Goal: Find specific page/section: Find specific page/section

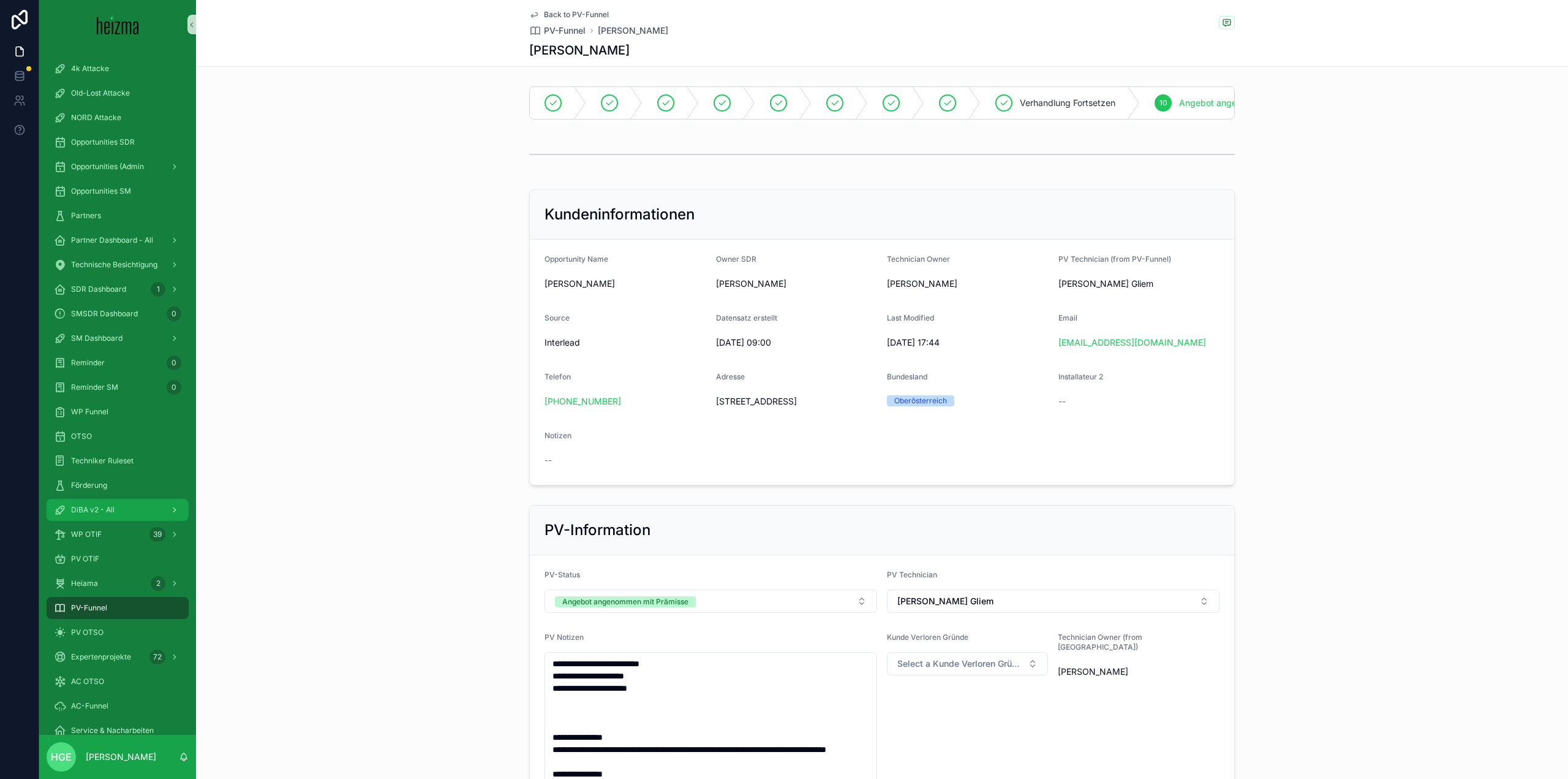
click at [112, 507] on span "DiBA v2 - All" at bounding box center [93, 510] width 44 height 10
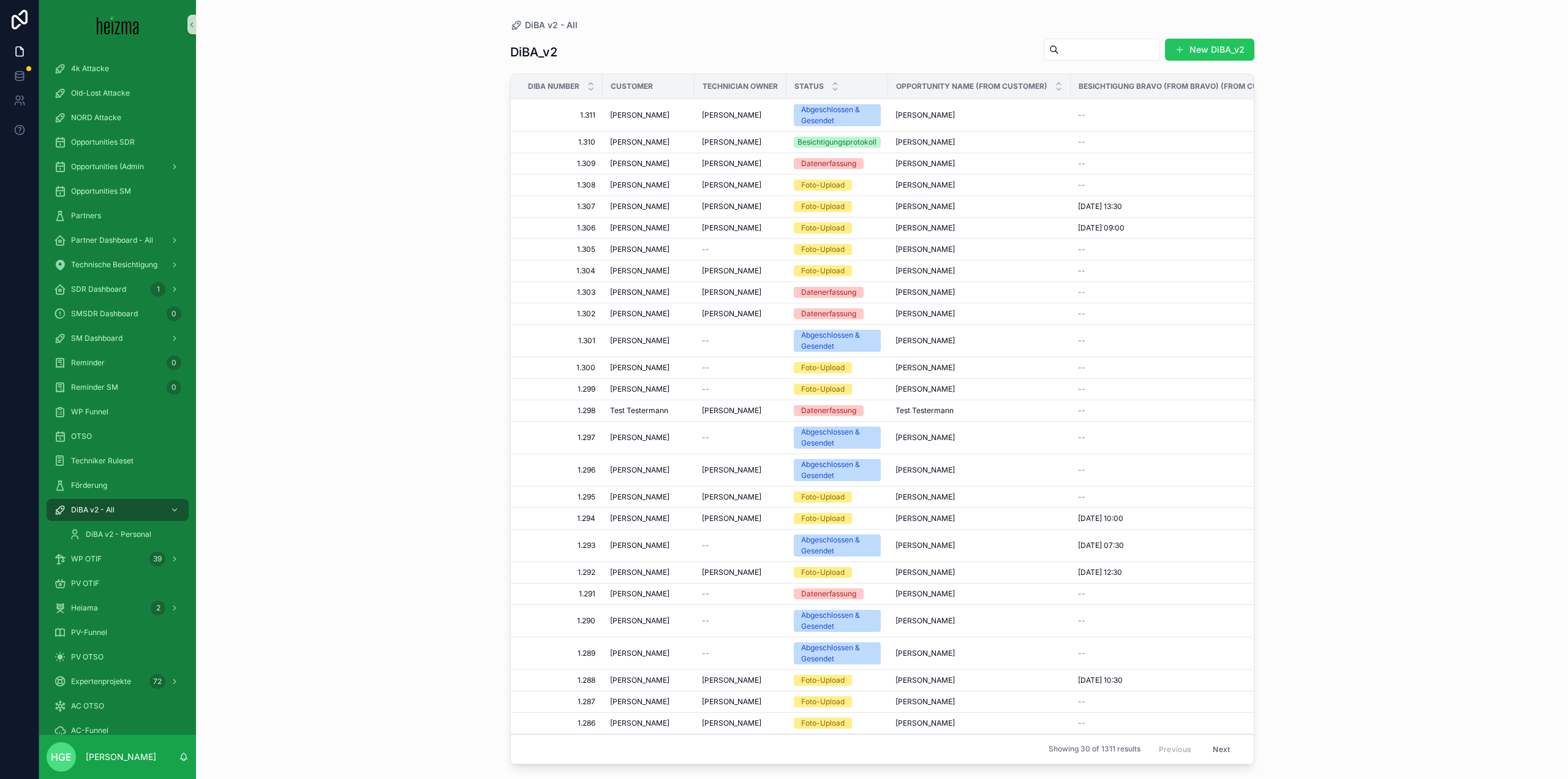
click at [1062, 47] on input "scrollable content" at bounding box center [1109, 49] width 101 height 17
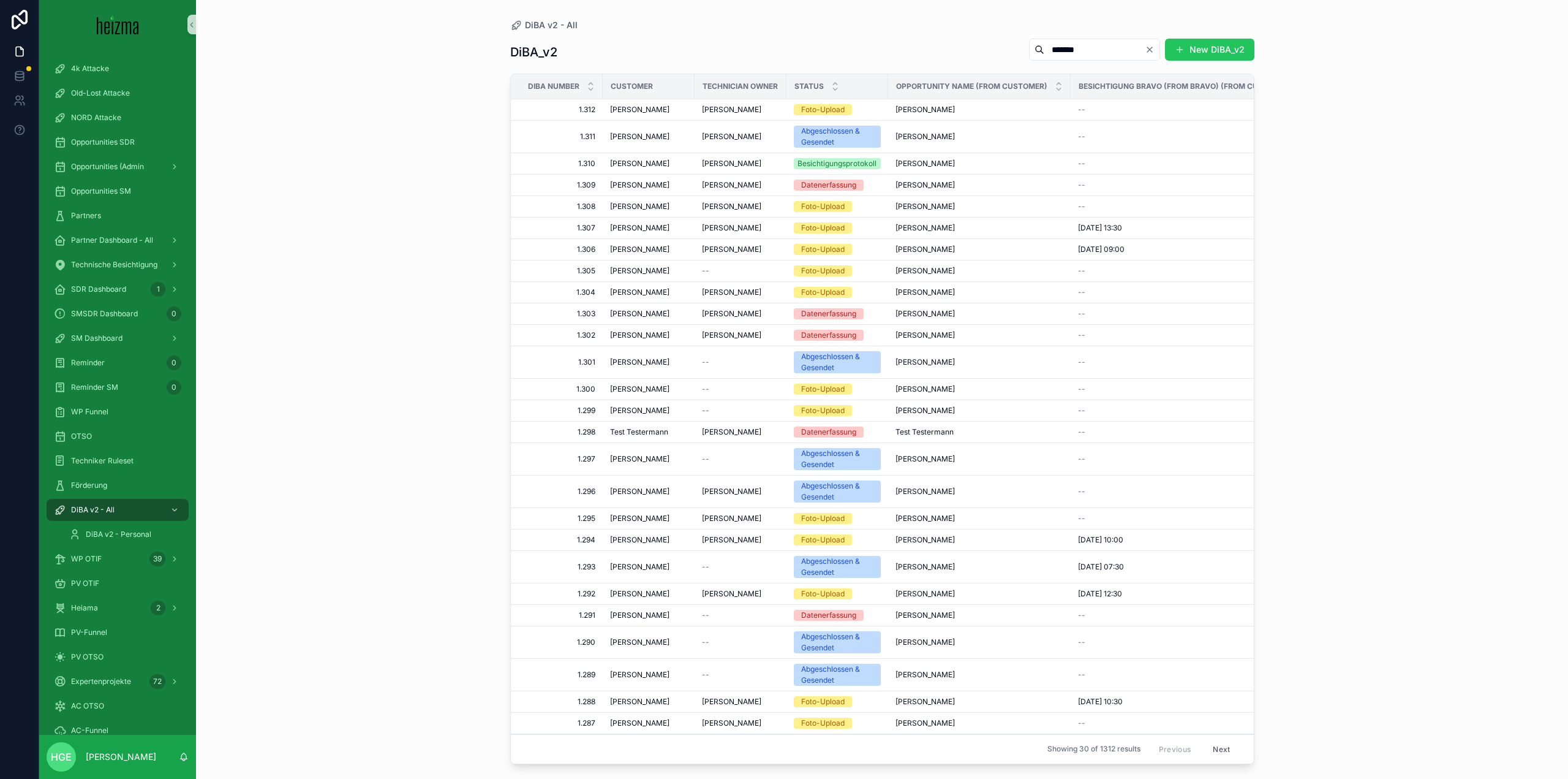
type input "*******"
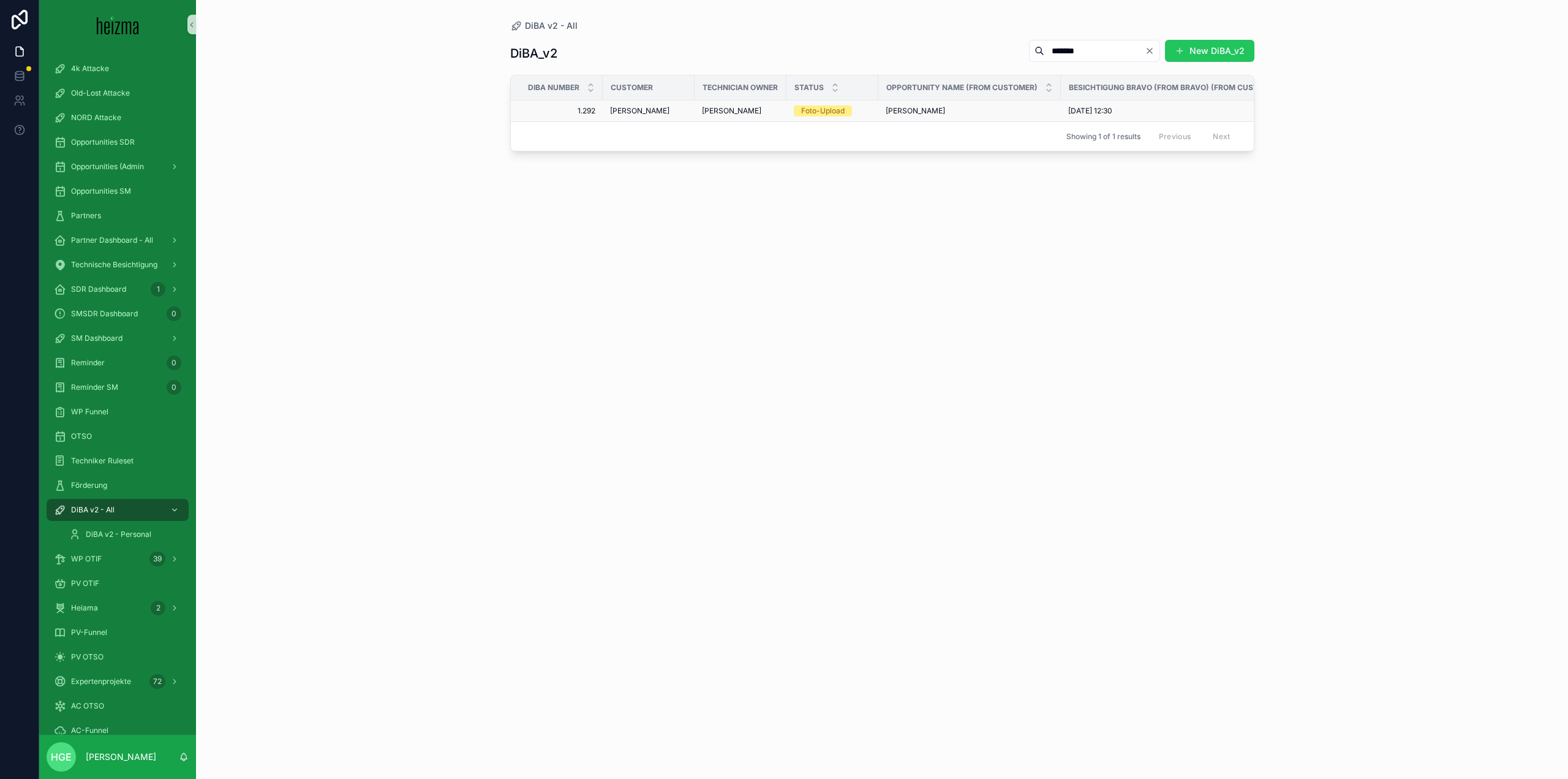
click at [626, 110] on span "[PERSON_NAME]" at bounding box center [640, 111] width 60 height 10
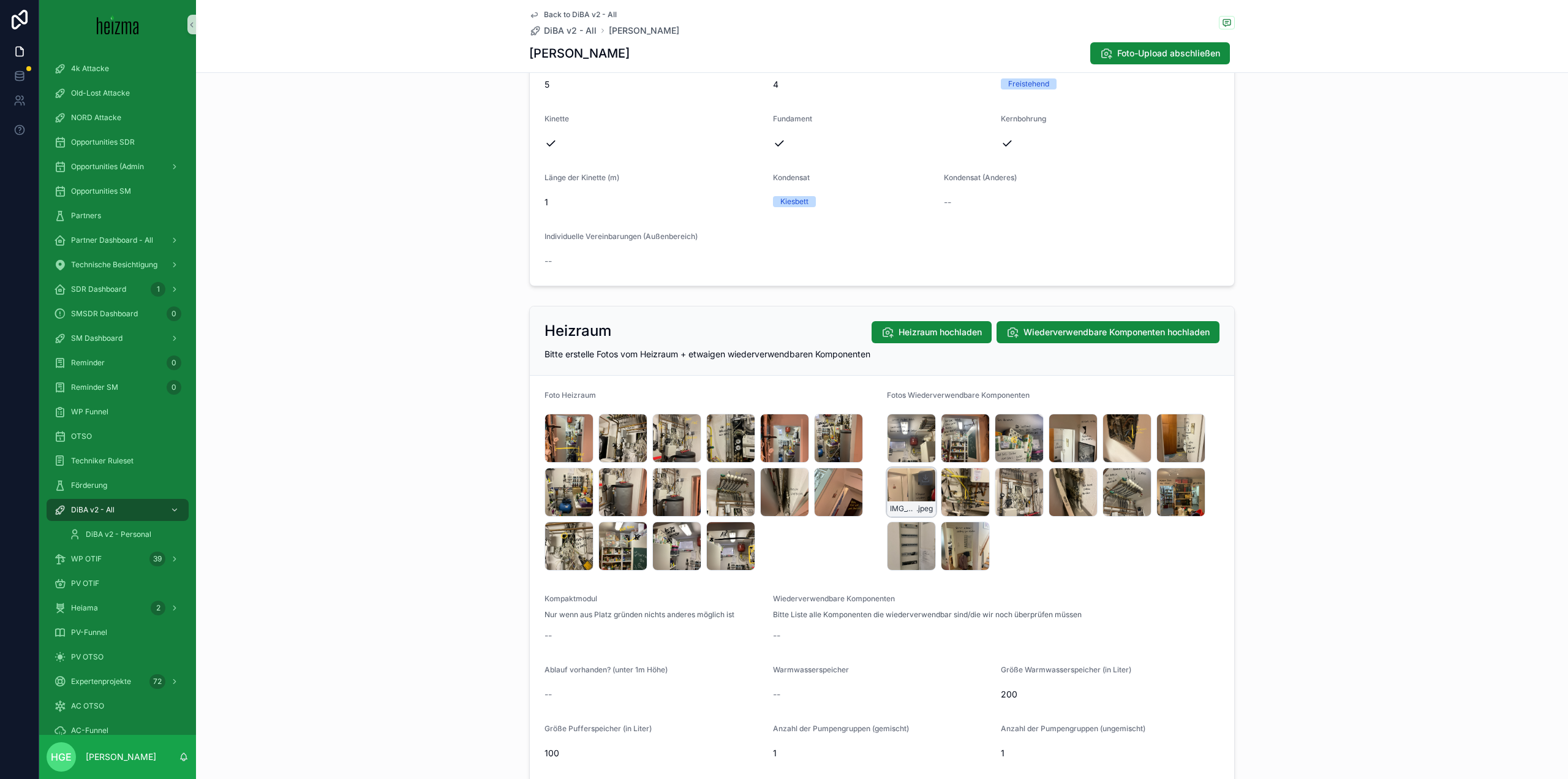
scroll to position [1655, 0]
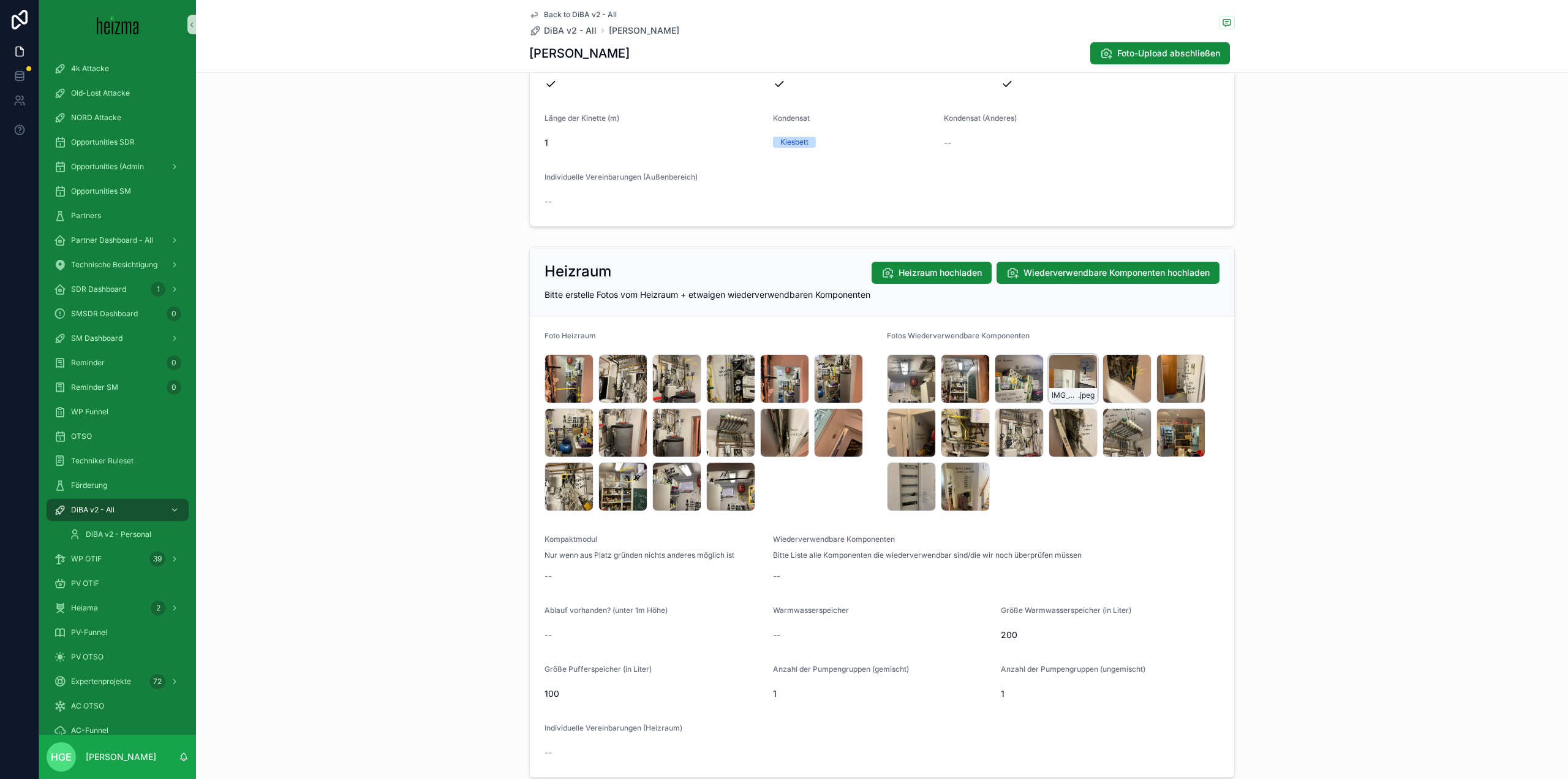
click at [1082, 363] on icon "scrollable content" at bounding box center [1087, 364] width 10 height 10
click at [1055, 387] on div "IMG_5366 .jpeg" at bounding box center [1073, 379] width 49 height 49
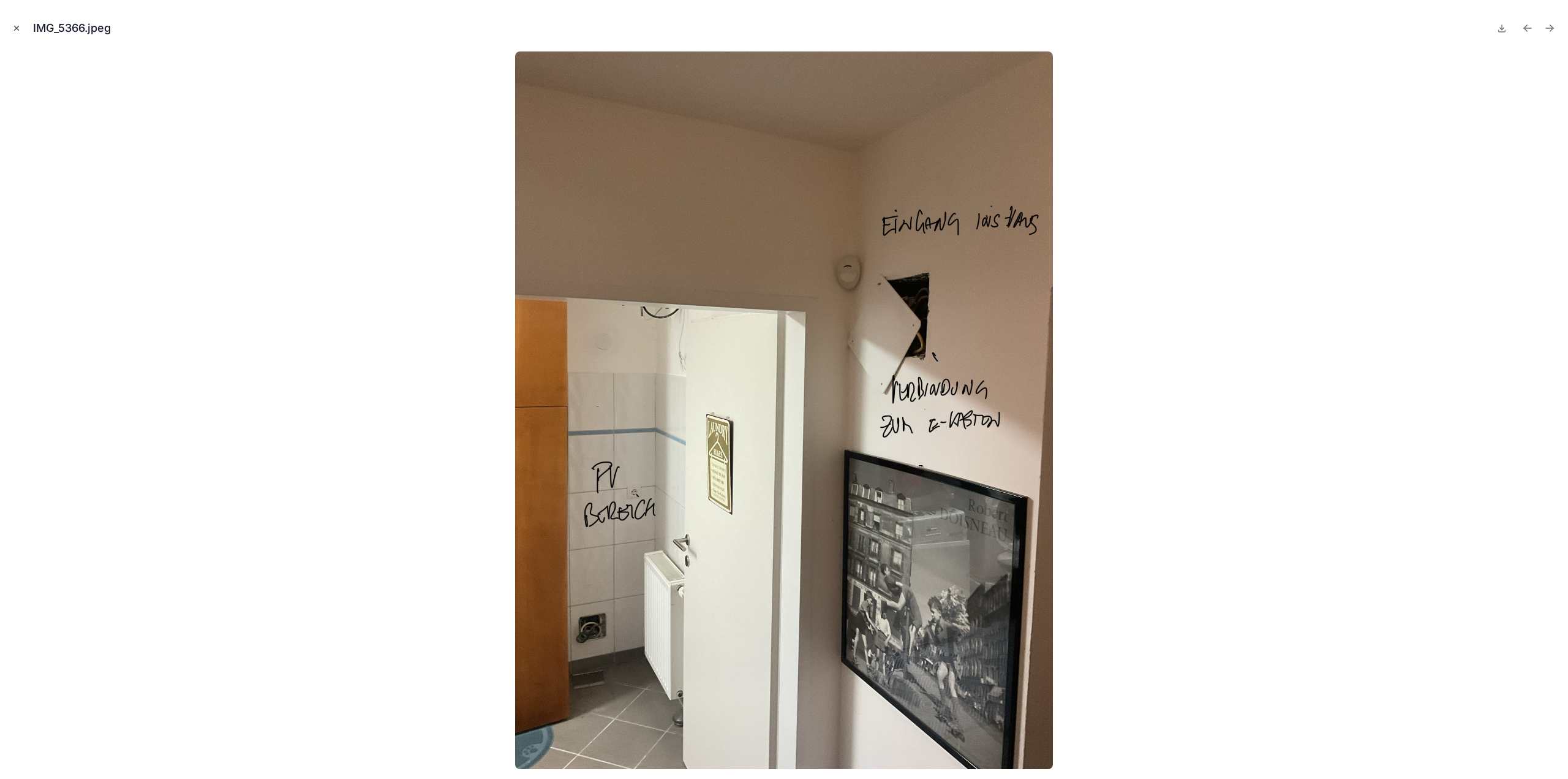
click at [17, 29] on icon "Close modal" at bounding box center [16, 28] width 9 height 9
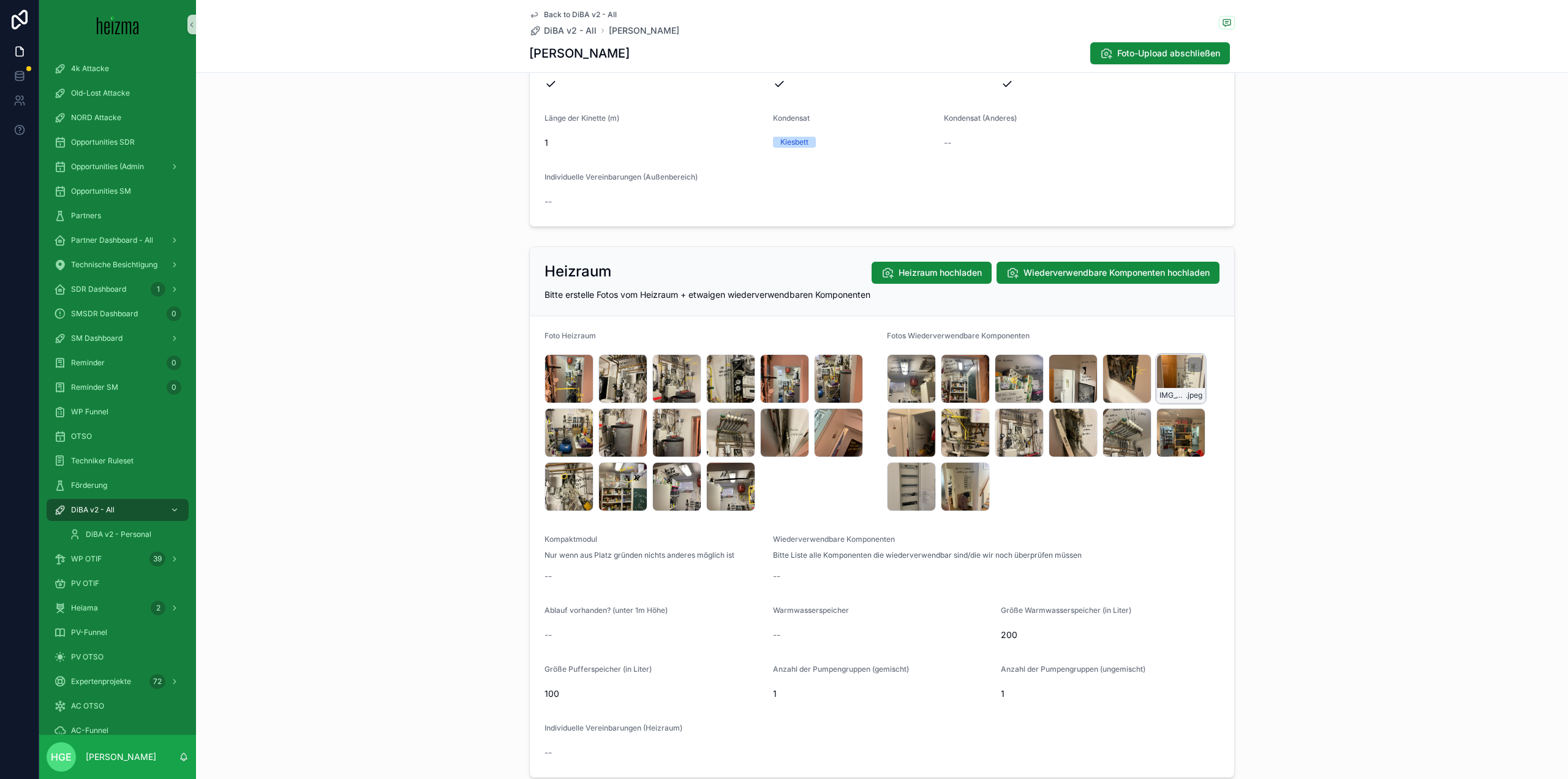
click at [1188, 359] on div "scrollable content" at bounding box center [1194, 364] width 14 height 14
click at [1190, 365] on icon "scrollable content" at bounding box center [1194, 364] width 10 height 10
click at [887, 493] on div "IMG_5355 .jpeg" at bounding box center [911, 487] width 49 height 49
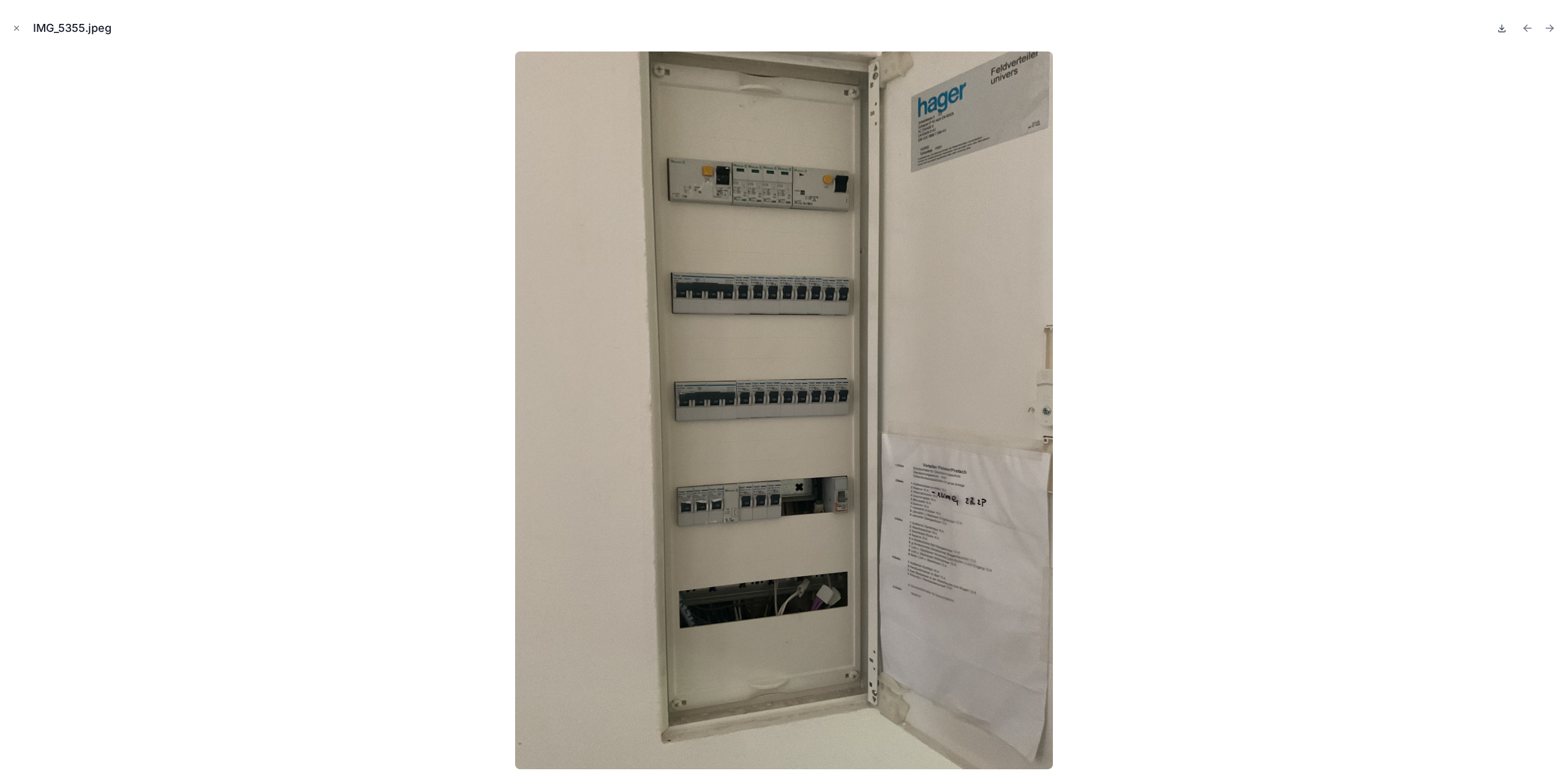
click at [1501, 25] on icon at bounding box center [1502, 28] width 10 height 10
drag, startPoint x: 12, startPoint y: 28, endPoint x: 43, endPoint y: 42, distance: 34.0
click at [12, 28] on icon "Close modal" at bounding box center [16, 28] width 9 height 9
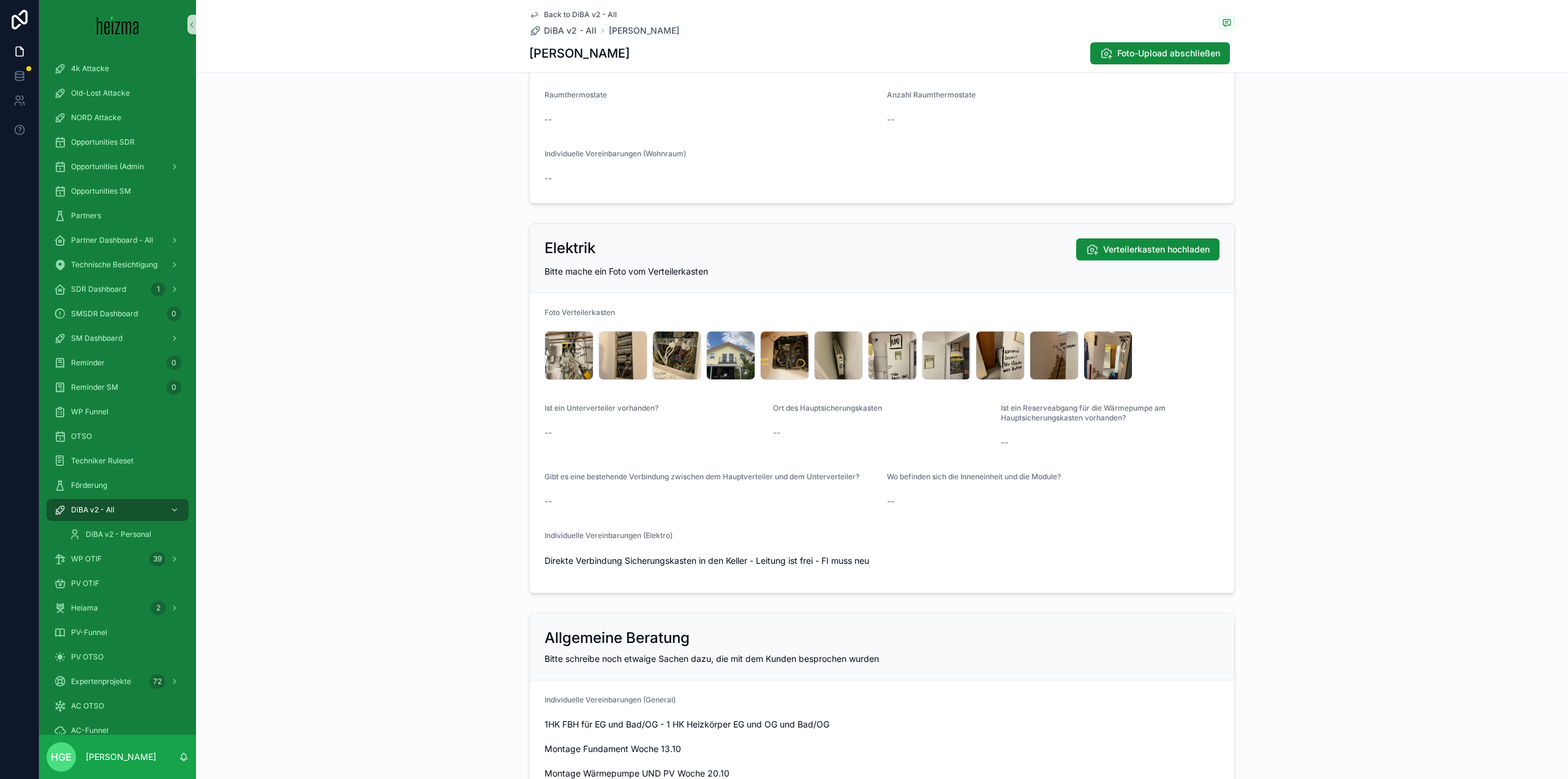
scroll to position [2574, 0]
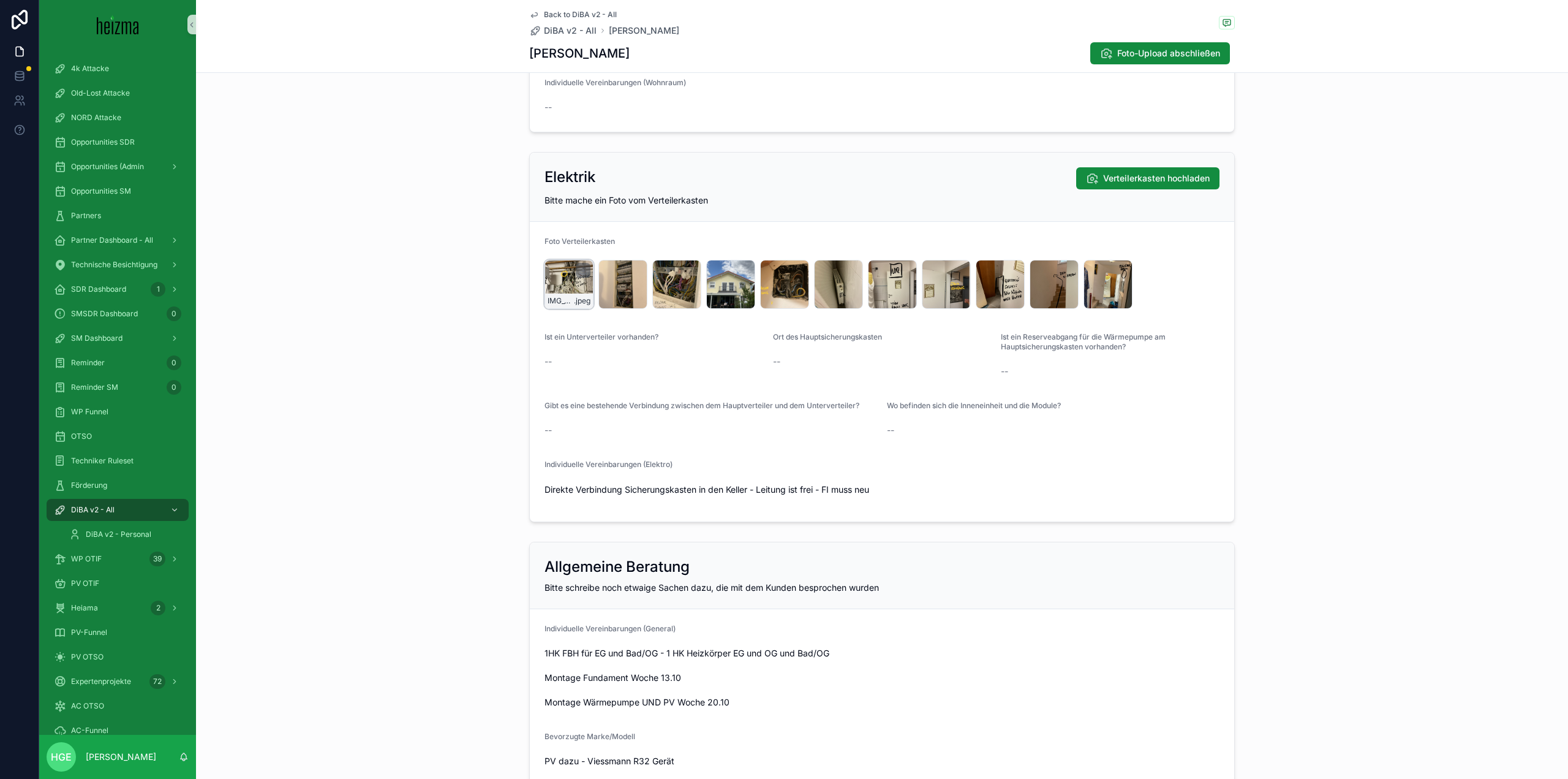
click at [545, 275] on div "IMG_5227 .jpeg" at bounding box center [569, 285] width 49 height 49
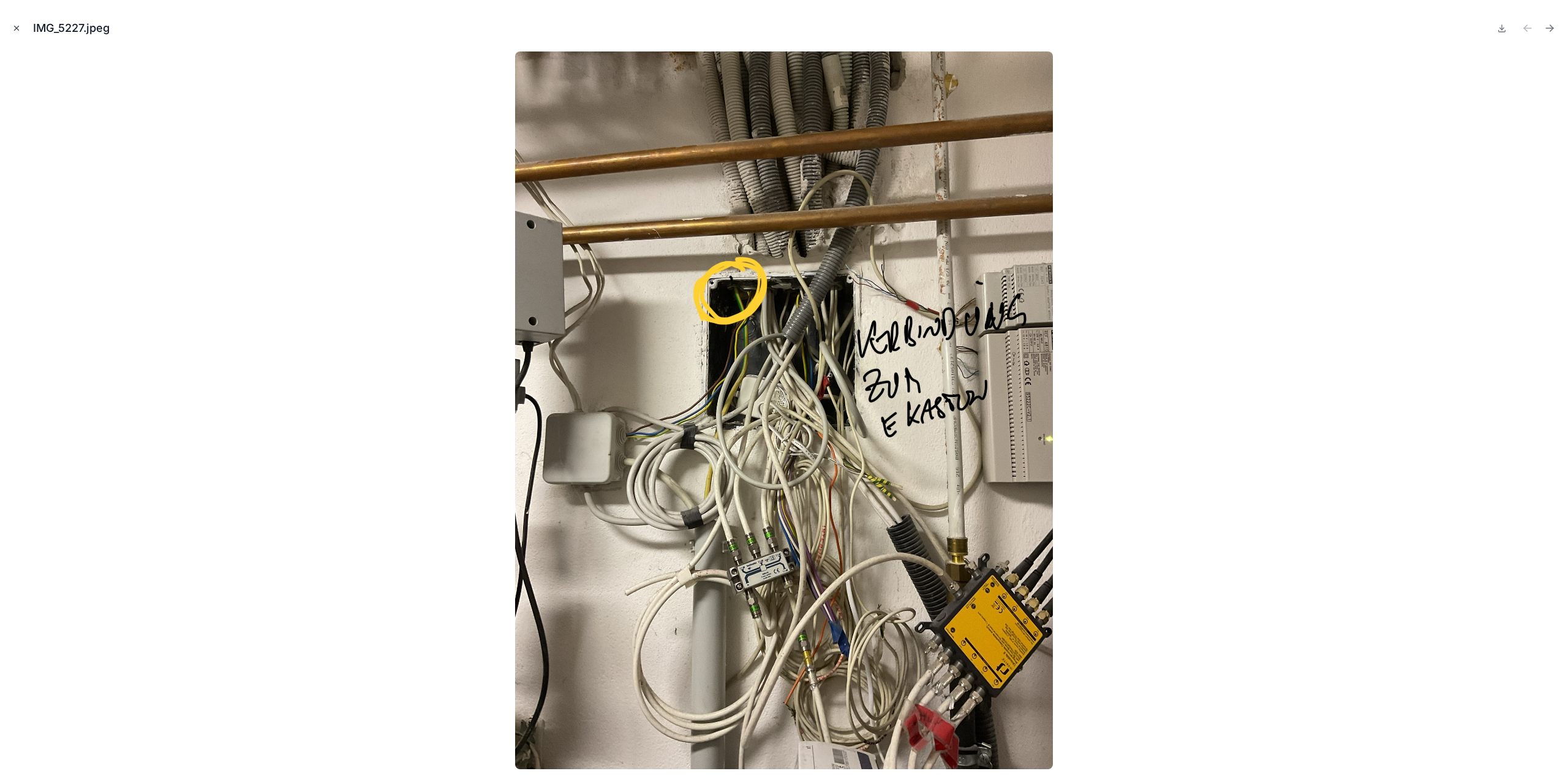
click at [13, 29] on icon "Close modal" at bounding box center [16, 28] width 9 height 9
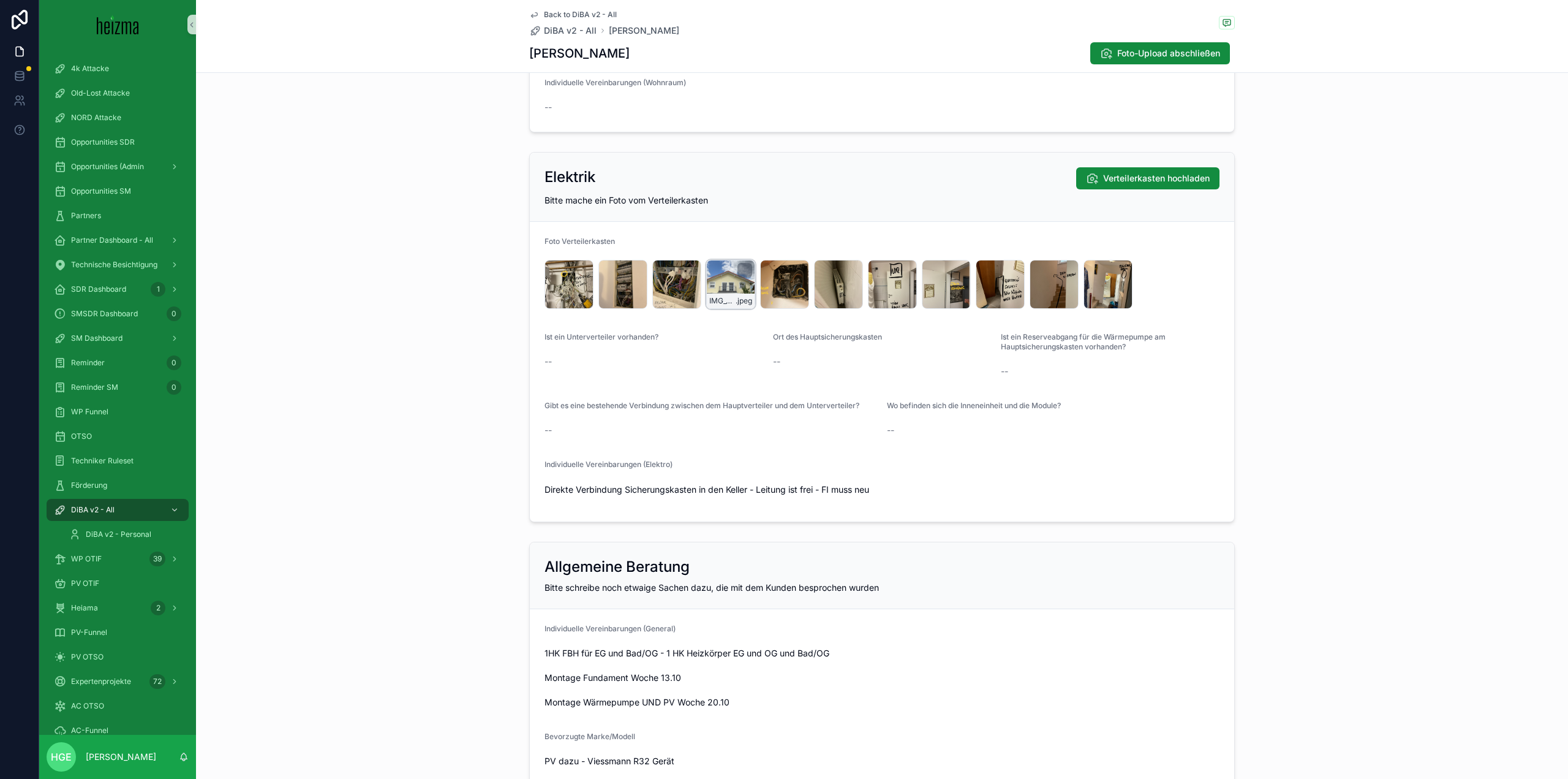
click at [710, 283] on div "IMG_5238 .jpeg" at bounding box center [731, 285] width 49 height 49
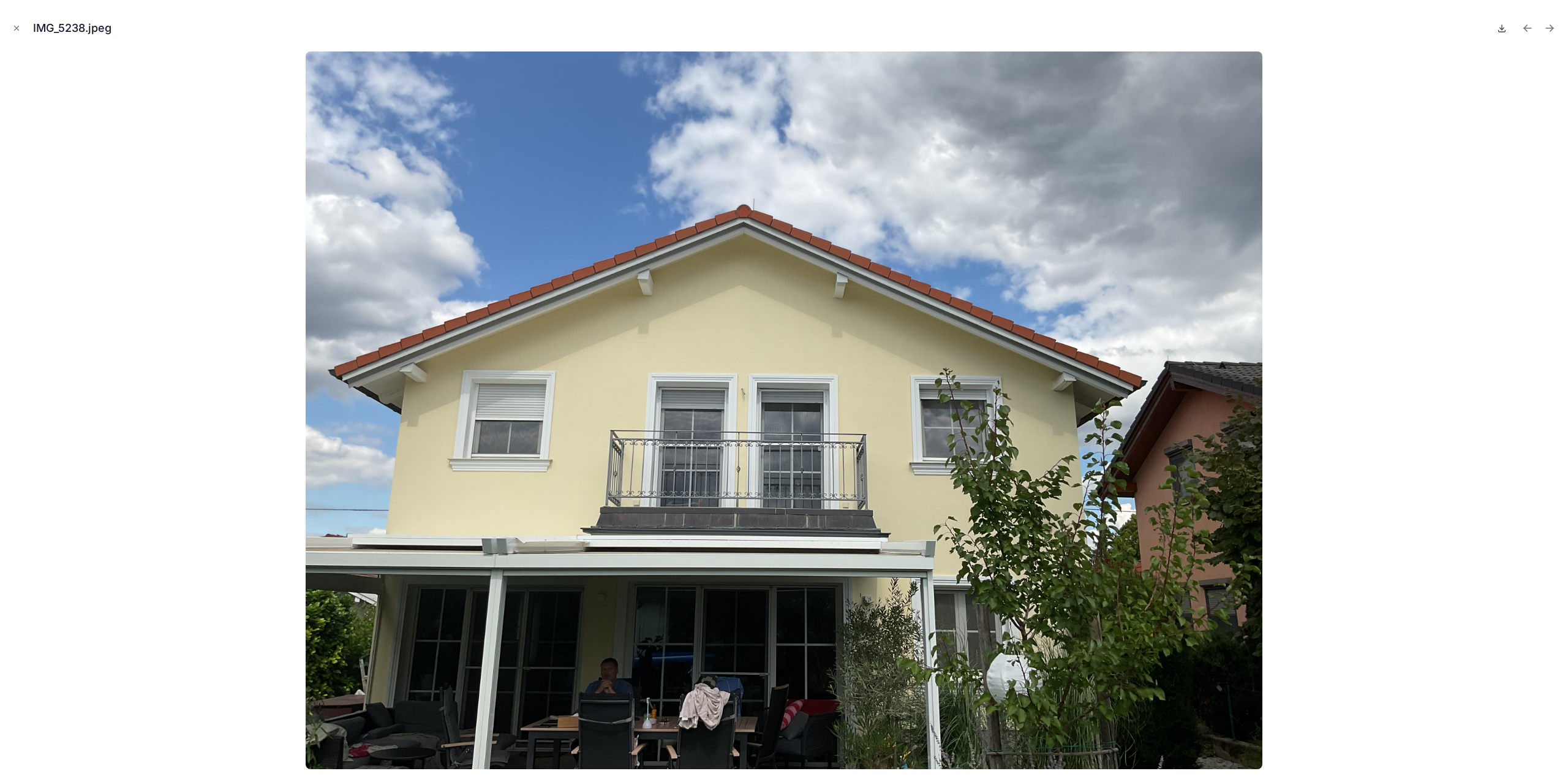
click at [1497, 28] on icon at bounding box center [1502, 28] width 10 height 10
click at [12, 26] on icon "Close modal" at bounding box center [16, 28] width 9 height 9
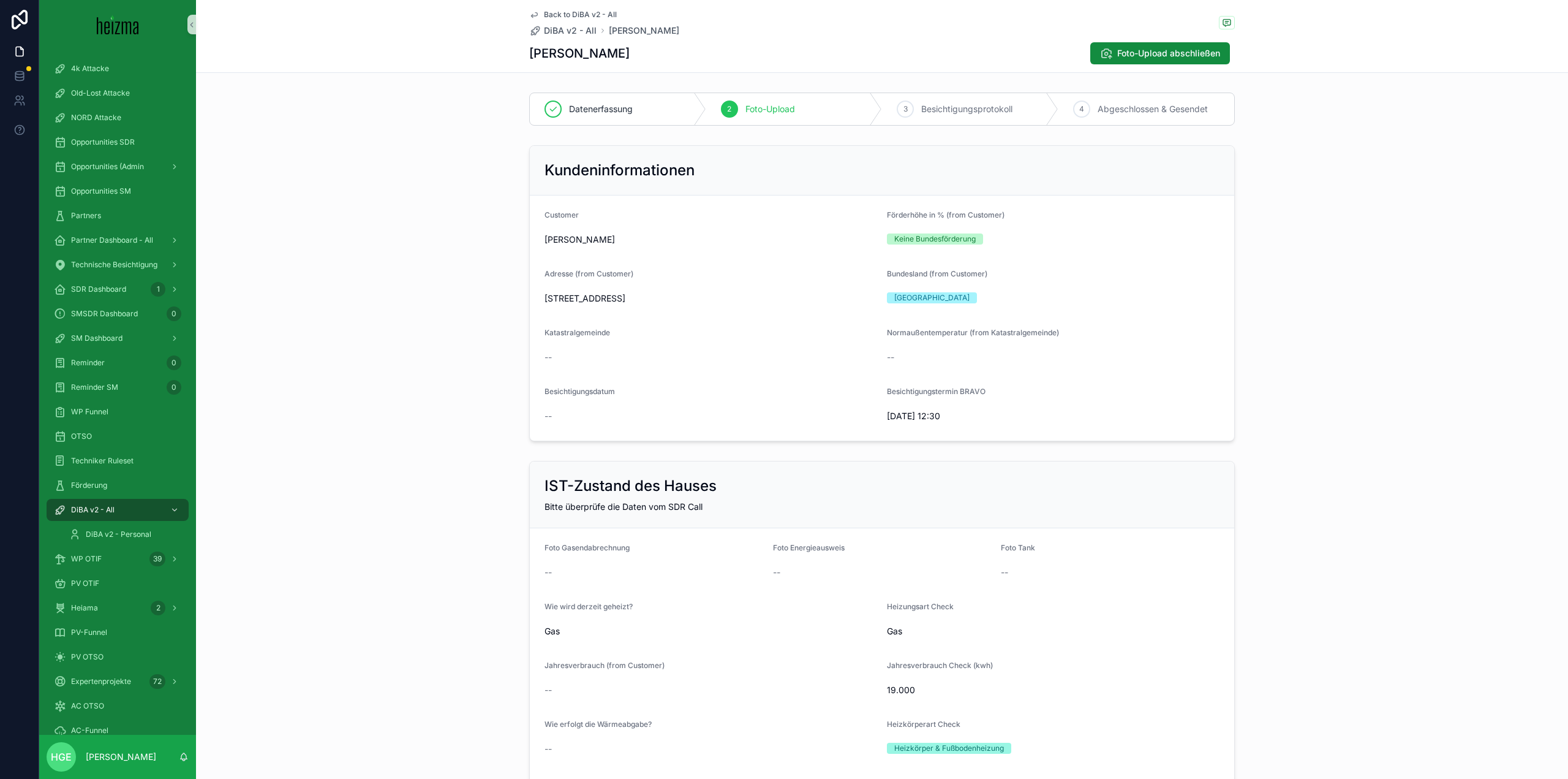
click at [658, 431] on form "Customer [PERSON_NAME] Förderhöhe in % (from Customer) Keine Bundesförderung Ad…" at bounding box center [882, 318] width 705 height 245
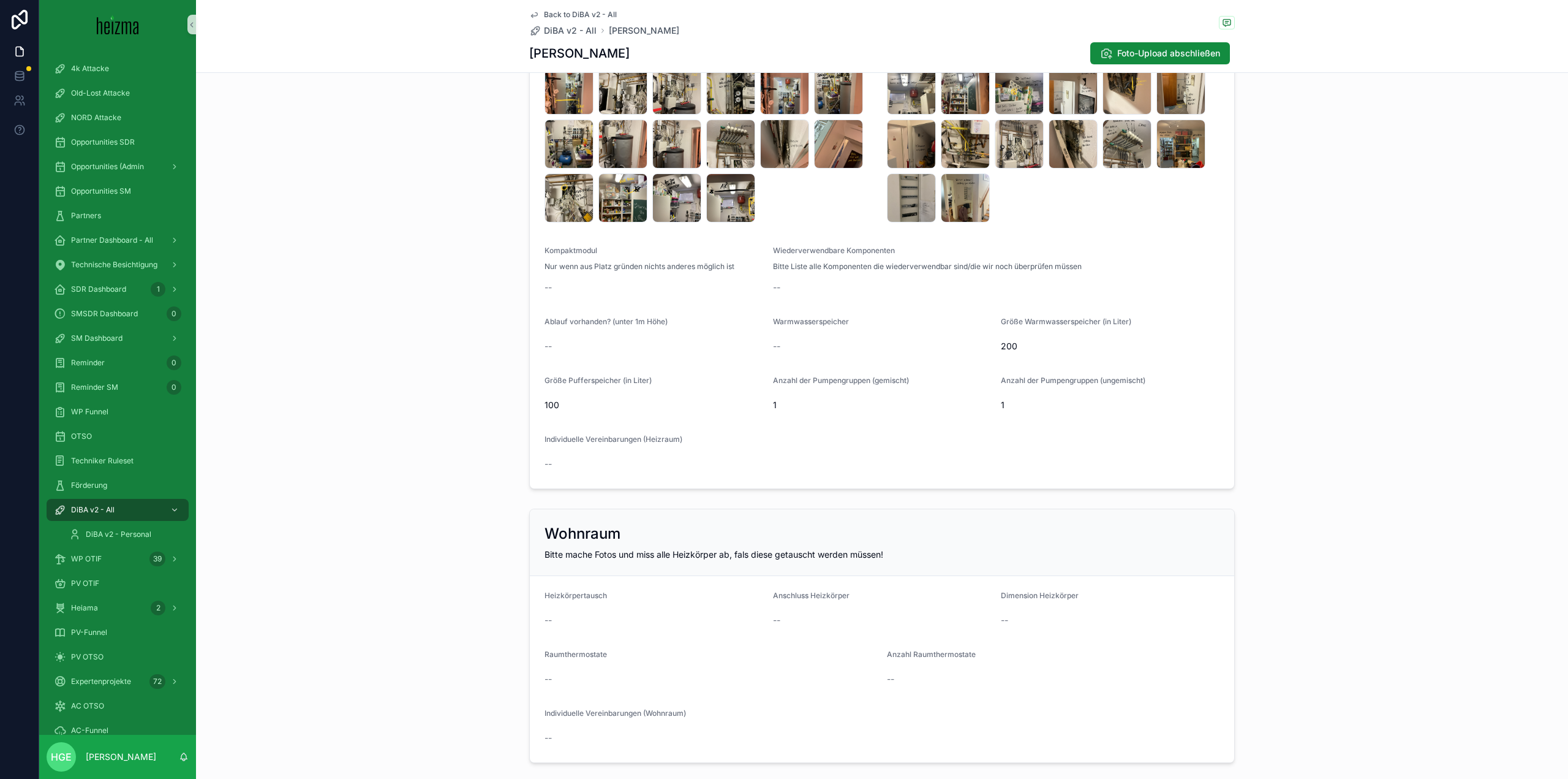
scroll to position [1929, 0]
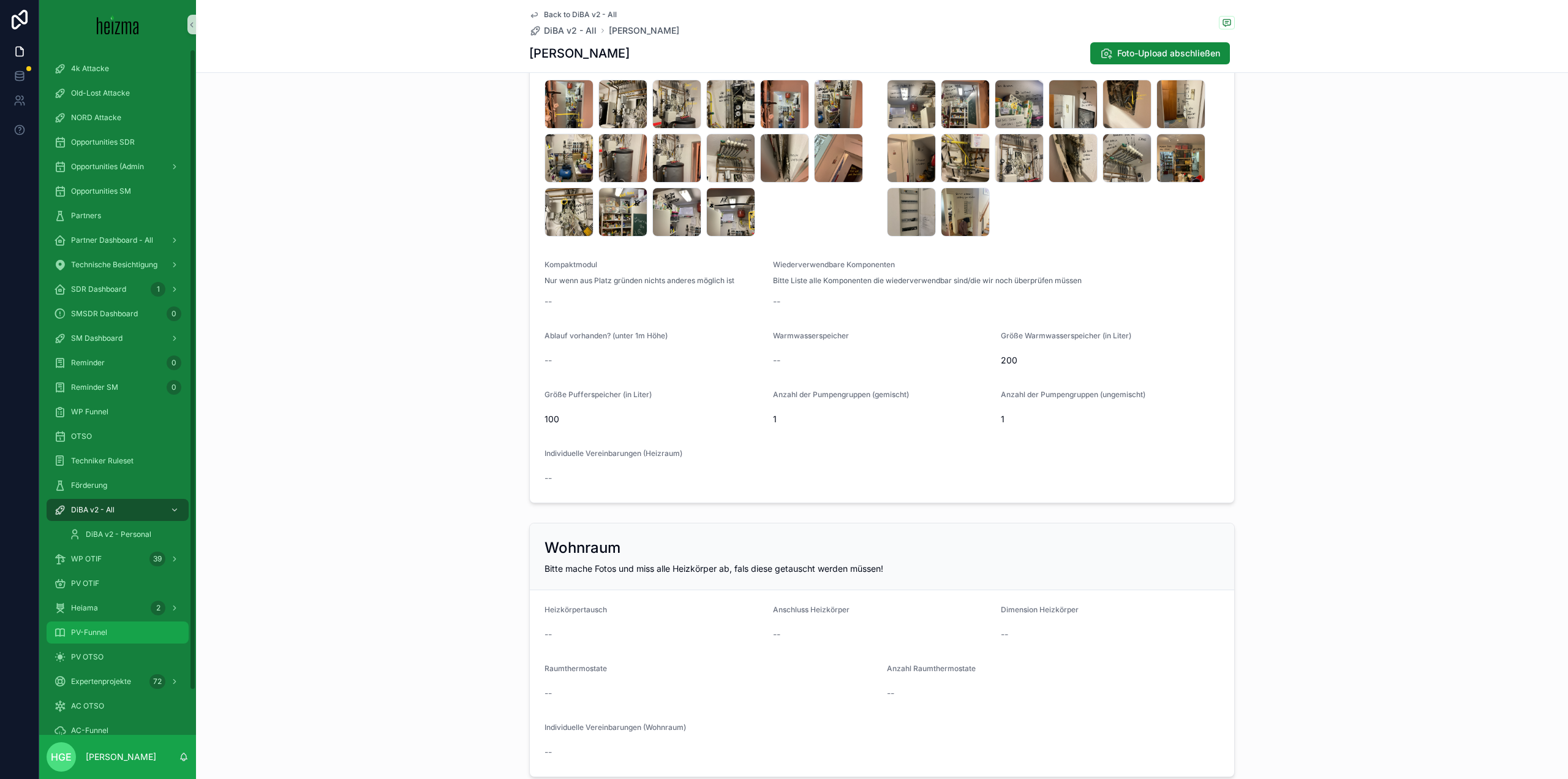
click at [119, 635] on div "PV-Funnel" at bounding box center [118, 633] width 127 height 20
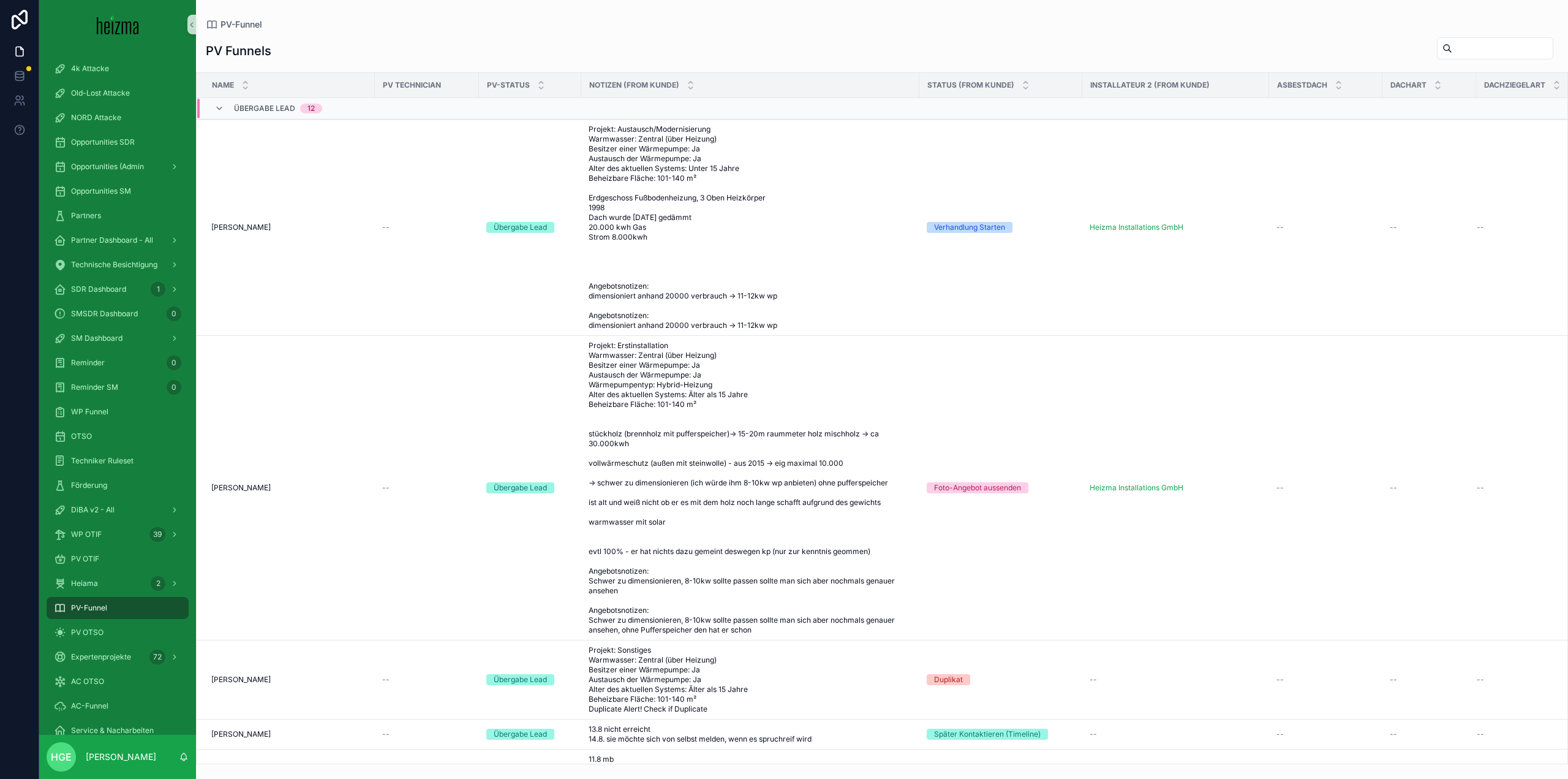
click at [1469, 49] on input "scrollable content" at bounding box center [1502, 48] width 101 height 17
type input "*******"
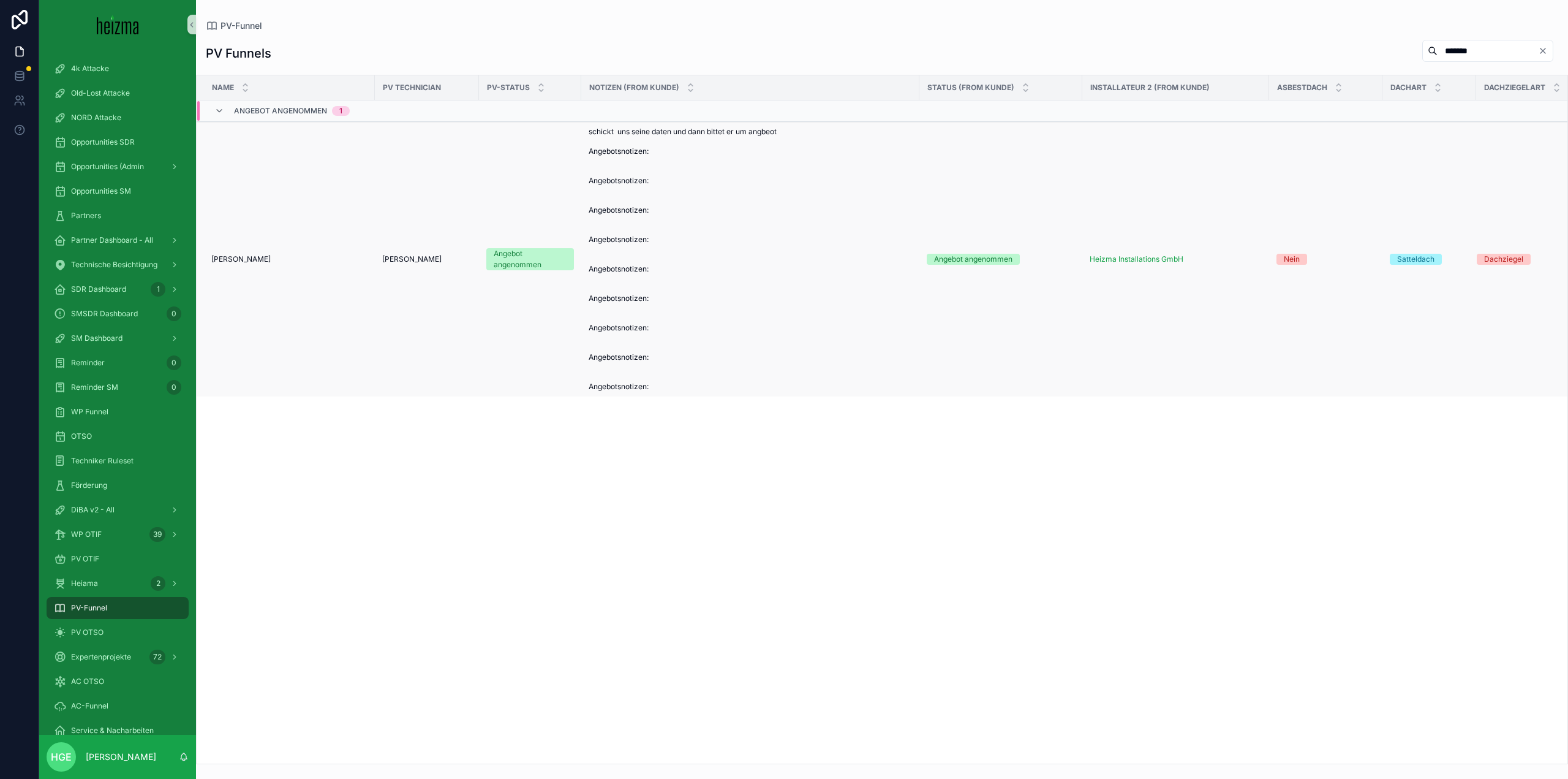
click at [228, 259] on span "[PERSON_NAME]" at bounding box center [241, 259] width 60 height 10
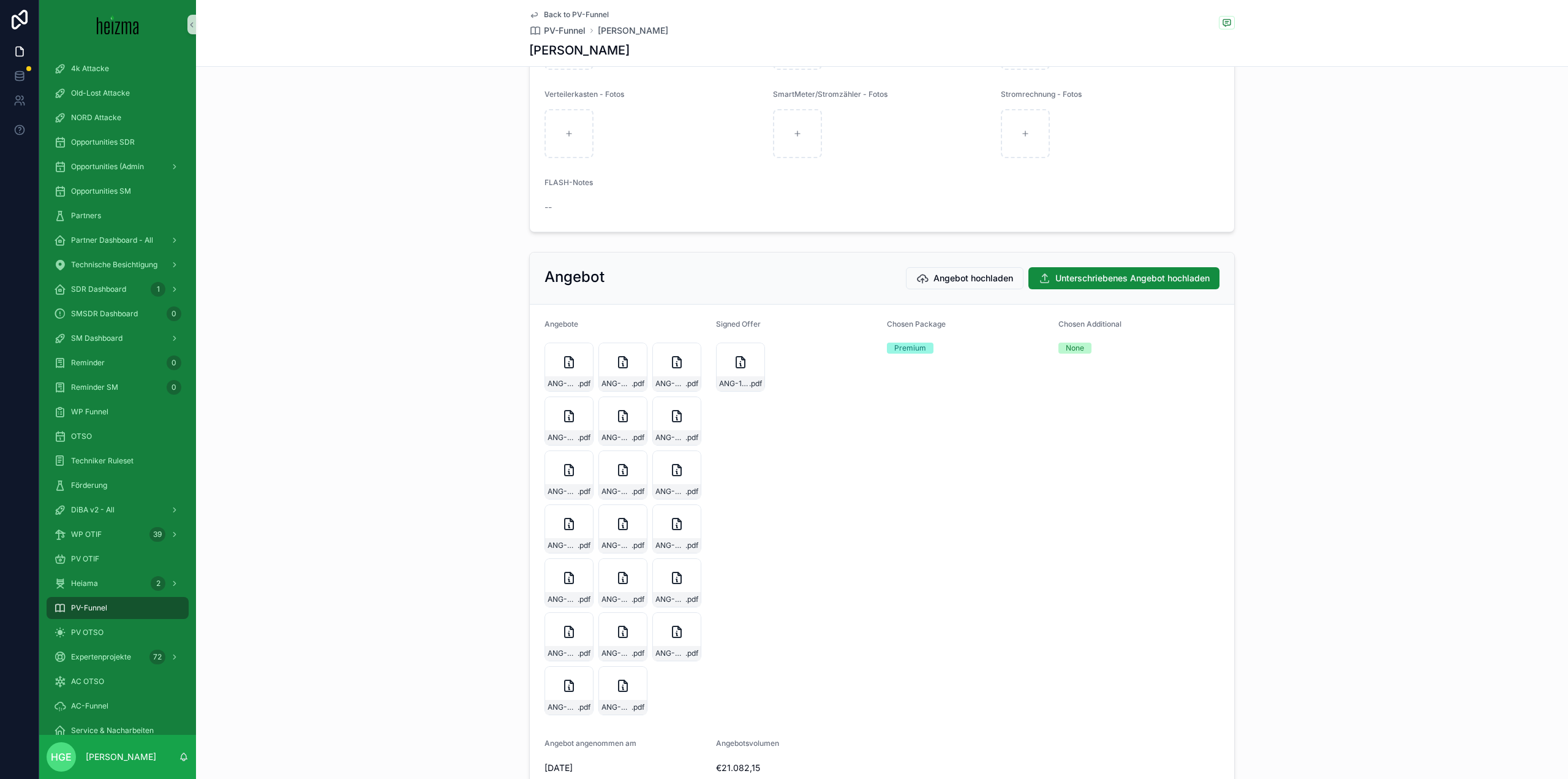
scroll to position [2341, 0]
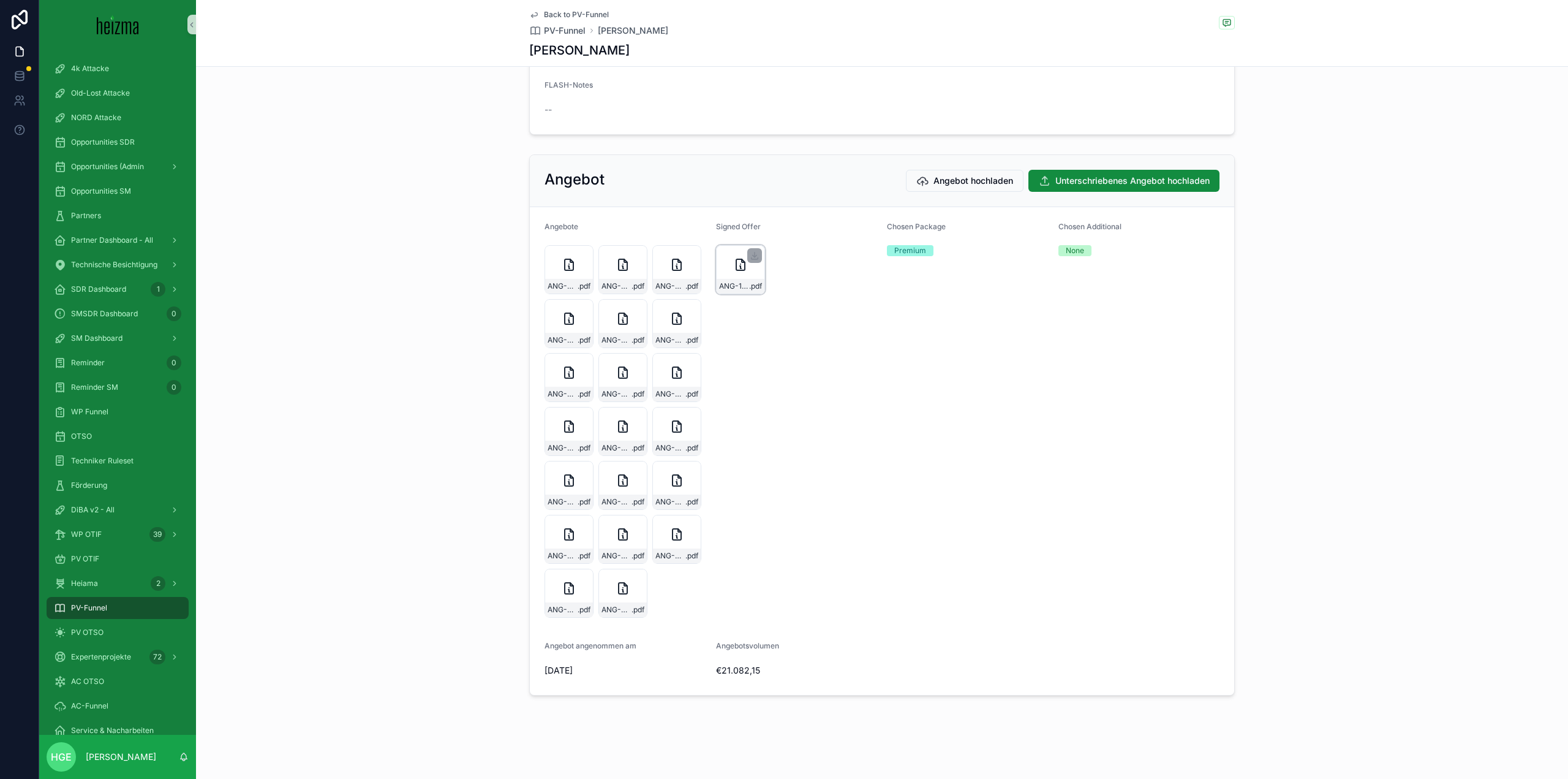
click at [742, 263] on icon "scrollable content" at bounding box center [740, 264] width 14 height 14
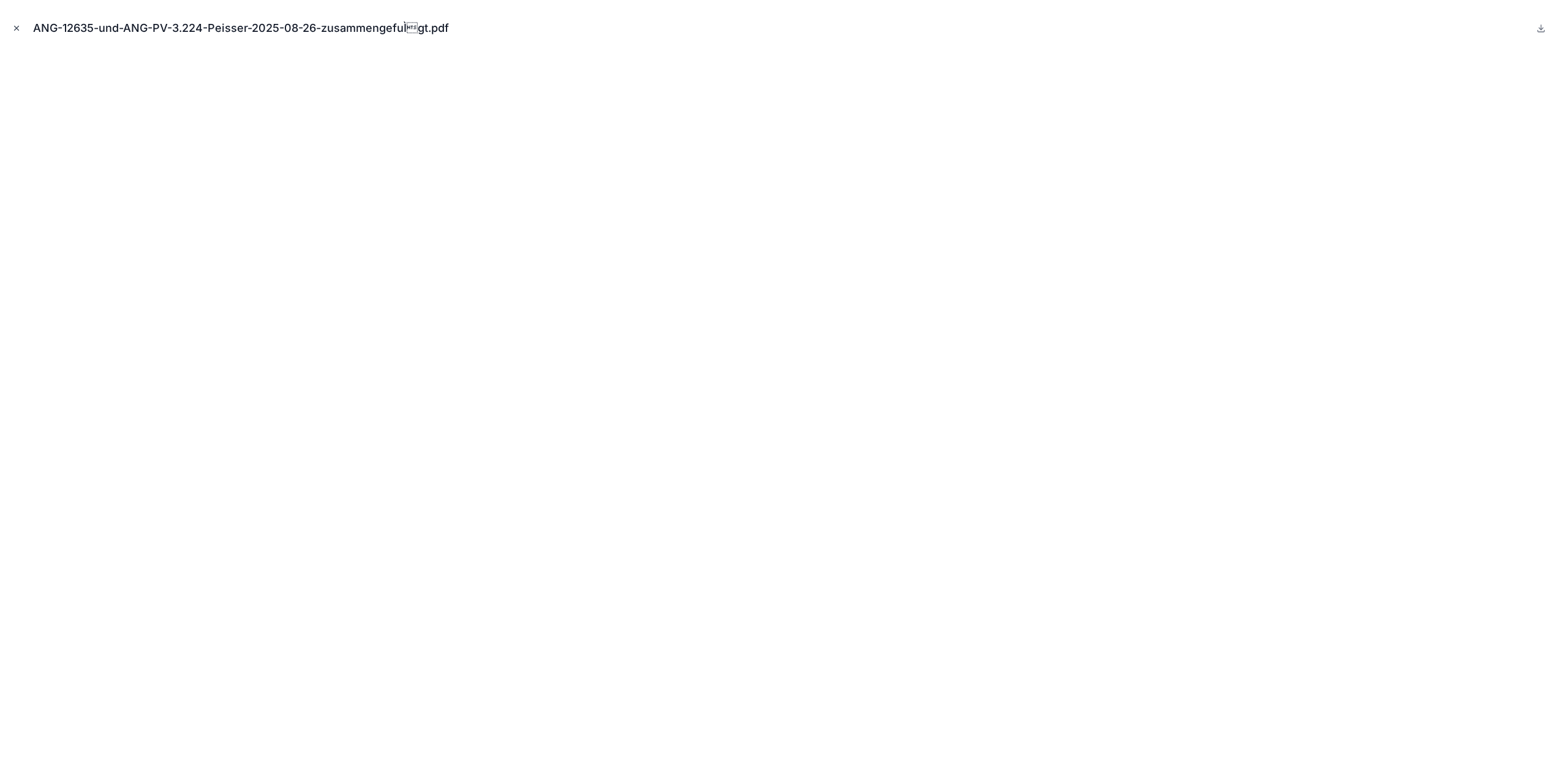
click at [14, 32] on icon "Close modal" at bounding box center [16, 28] width 9 height 9
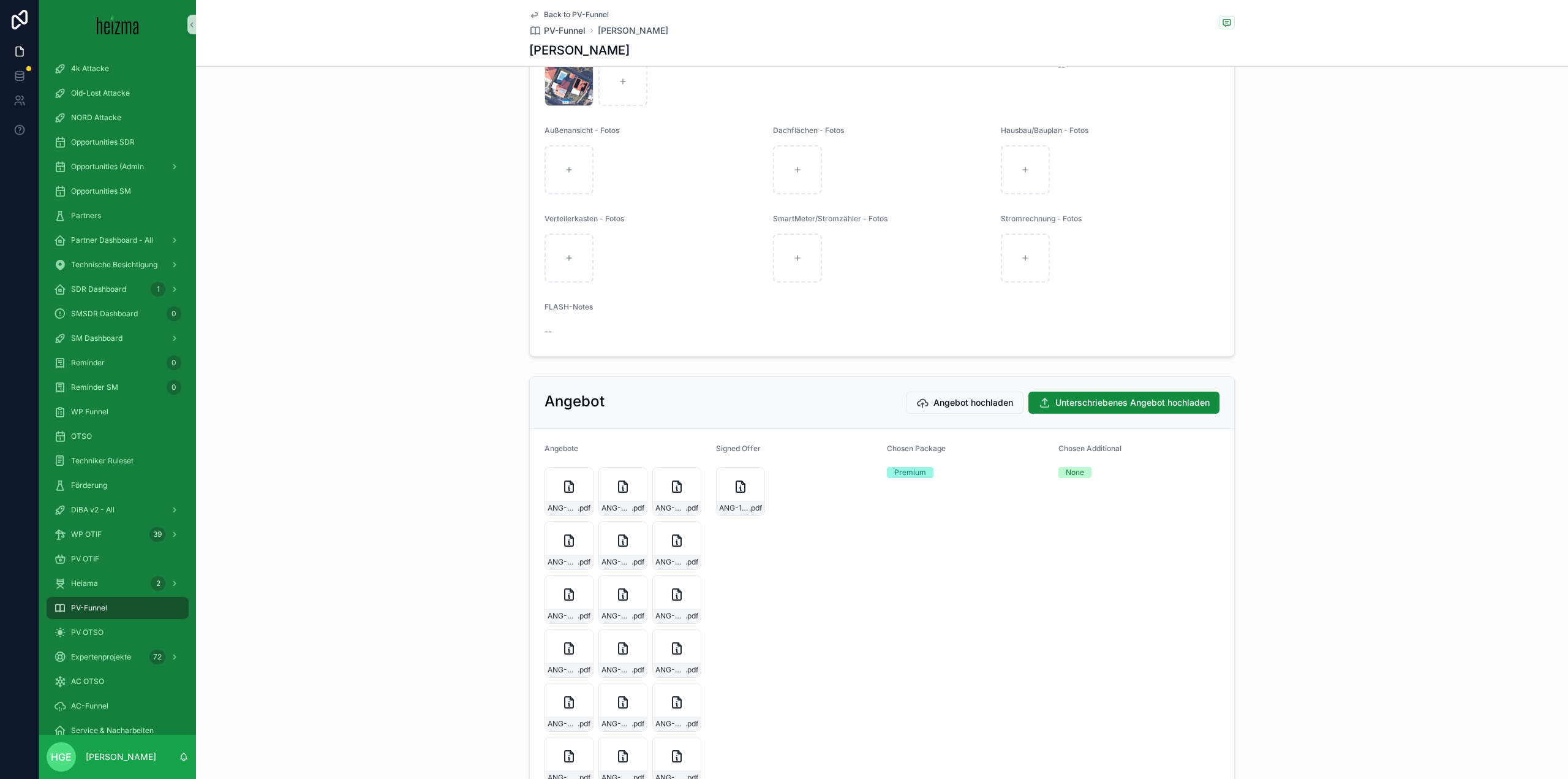
scroll to position [2096, 0]
click at [107, 561] on div "PV OTIF" at bounding box center [118, 559] width 127 height 20
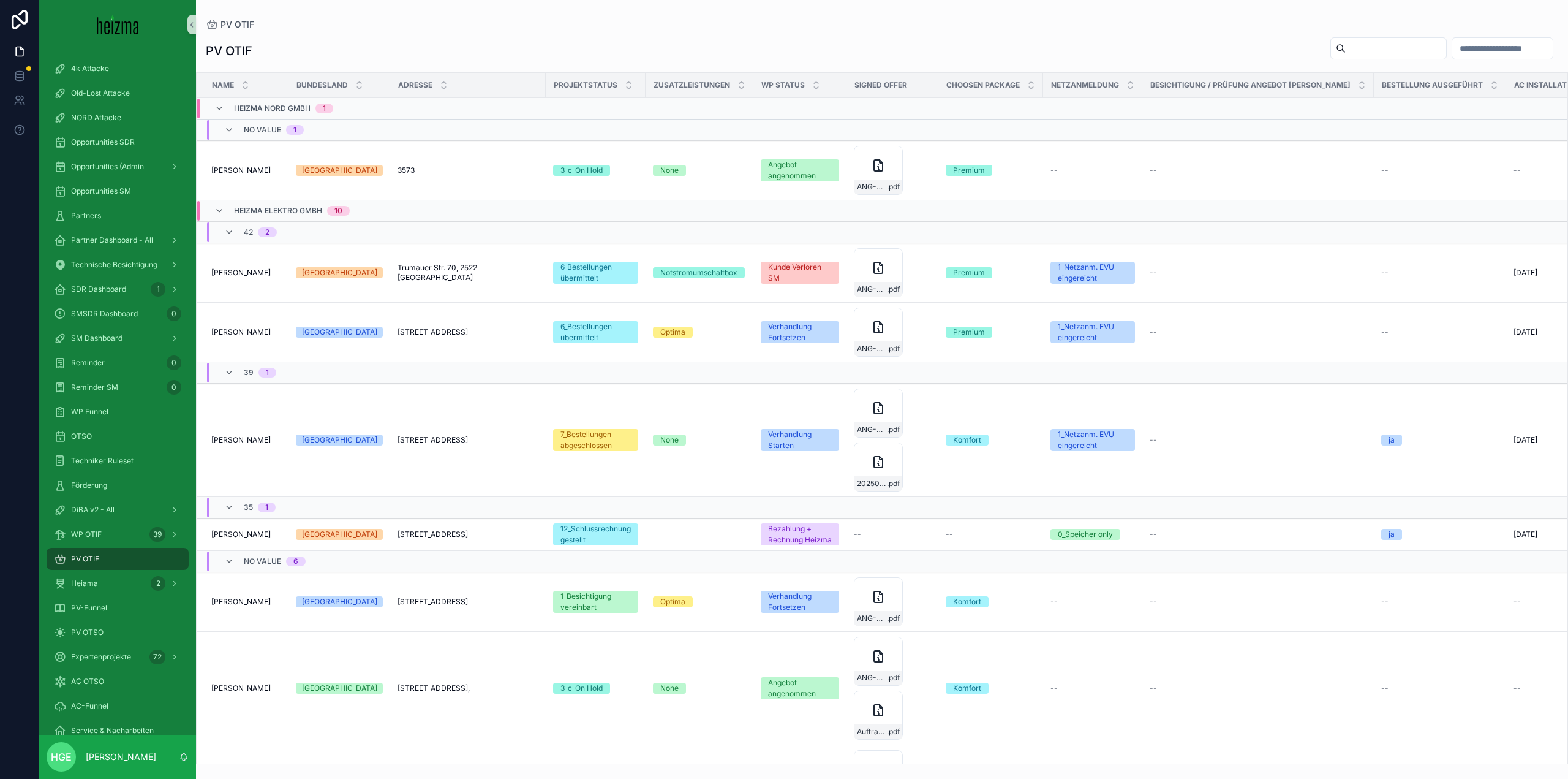
click at [1346, 51] on input "scrollable content" at bounding box center [1396, 48] width 101 height 17
type input "*******"
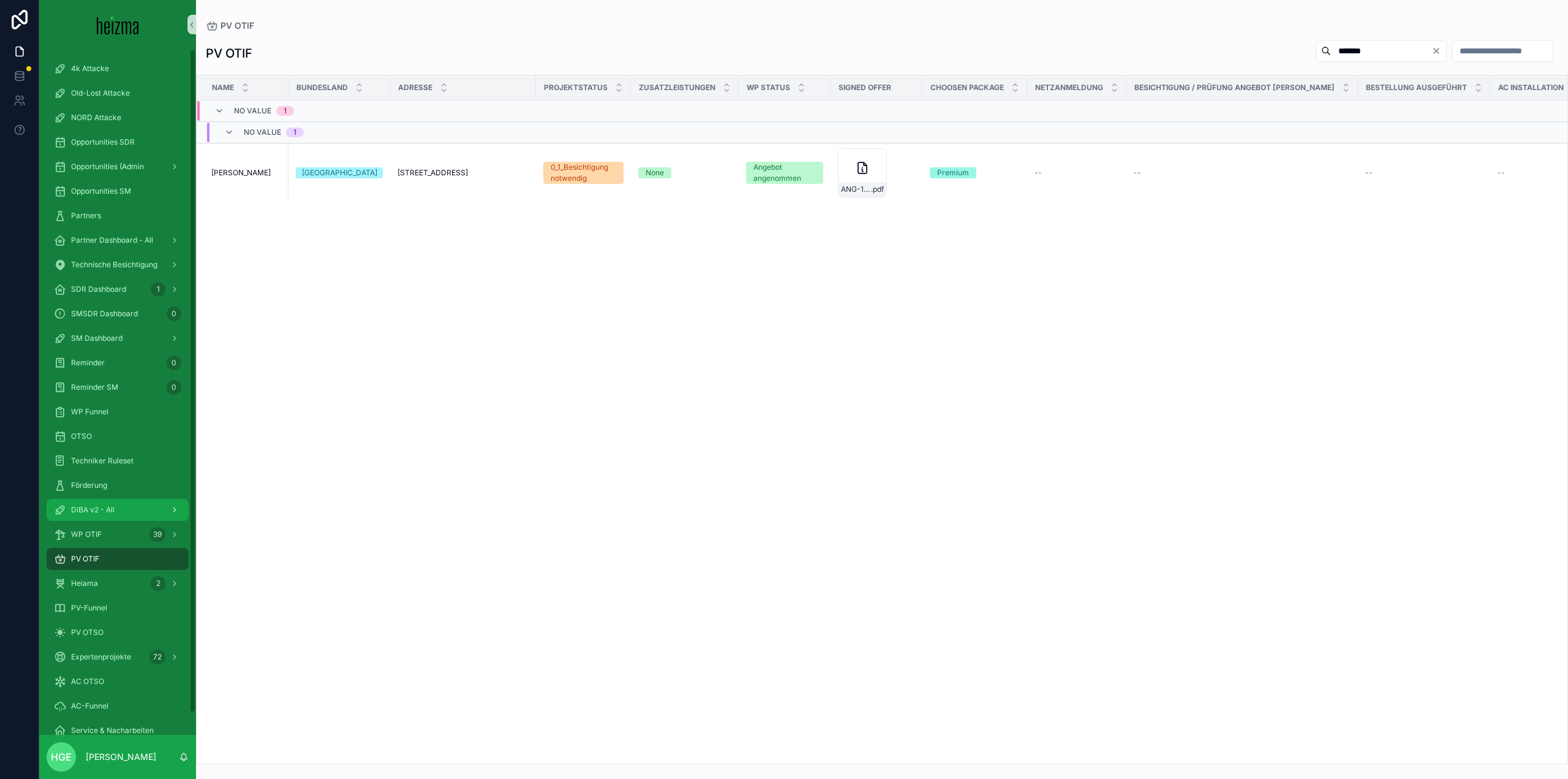
click at [116, 505] on div "DiBA v2 - All" at bounding box center [118, 509] width 127 height 20
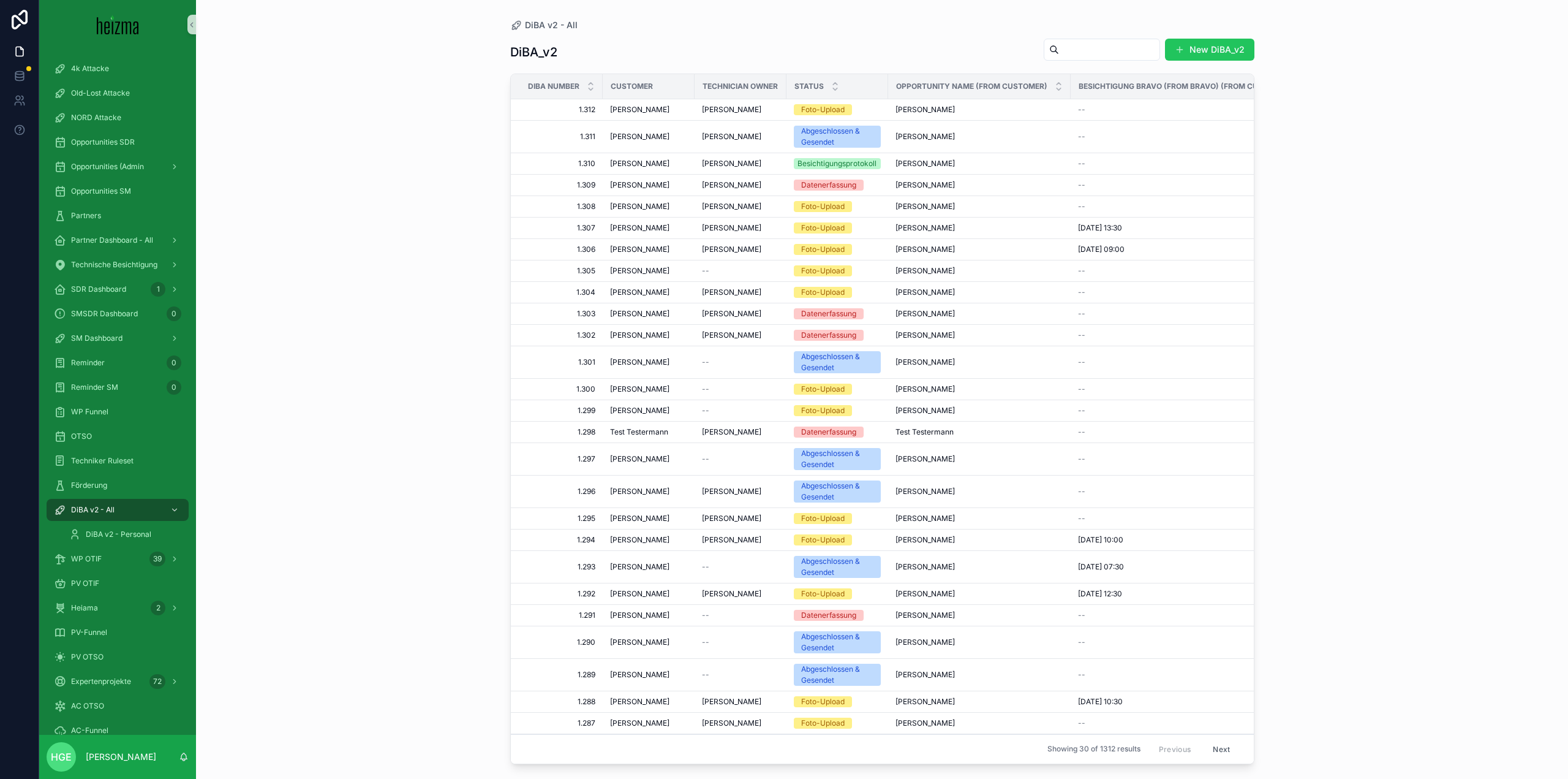
click at [1075, 49] on input "scrollable content" at bounding box center [1109, 49] width 101 height 17
type input "*******"
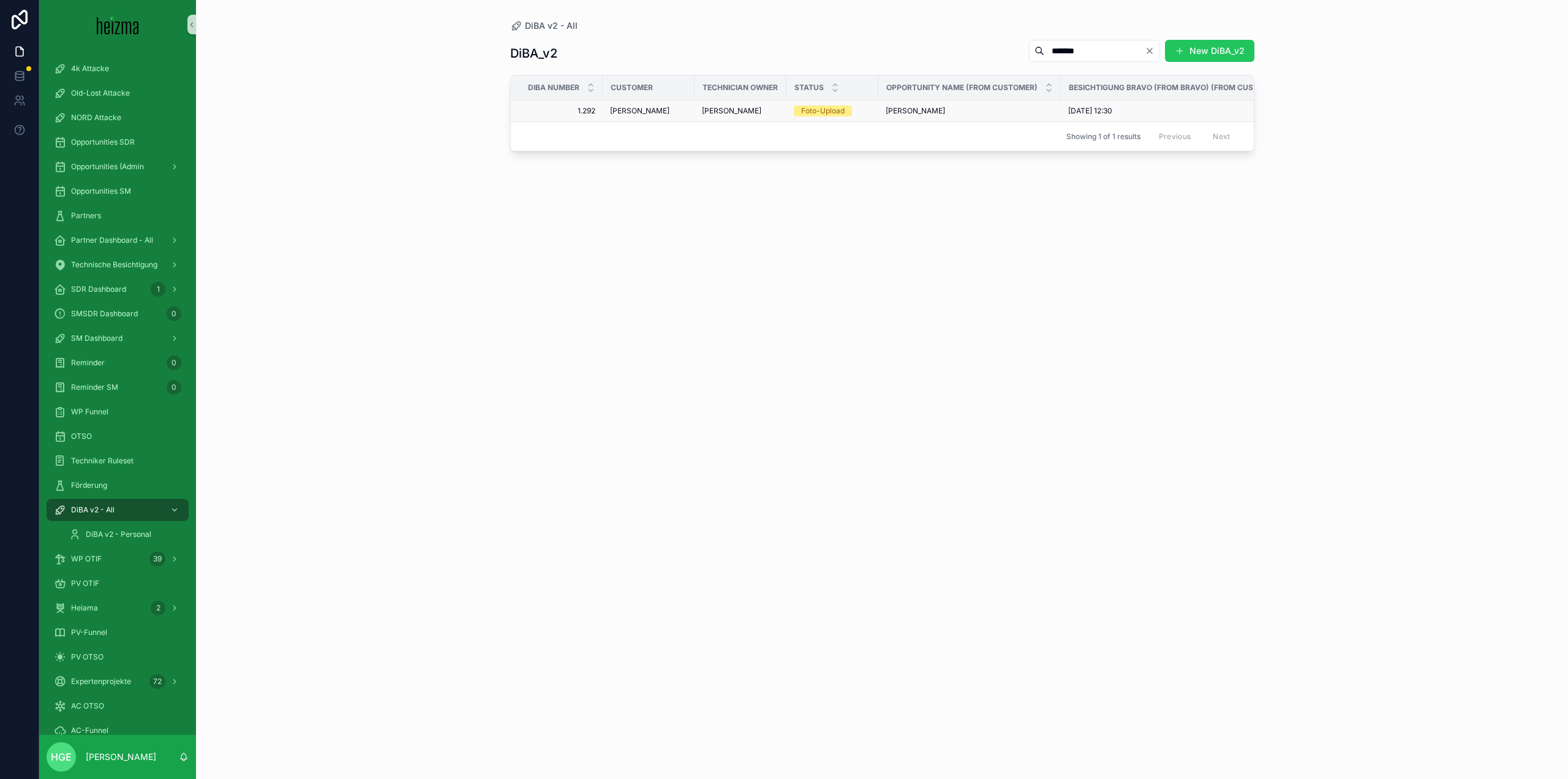
click at [643, 108] on span "[PERSON_NAME]" at bounding box center [640, 111] width 60 height 10
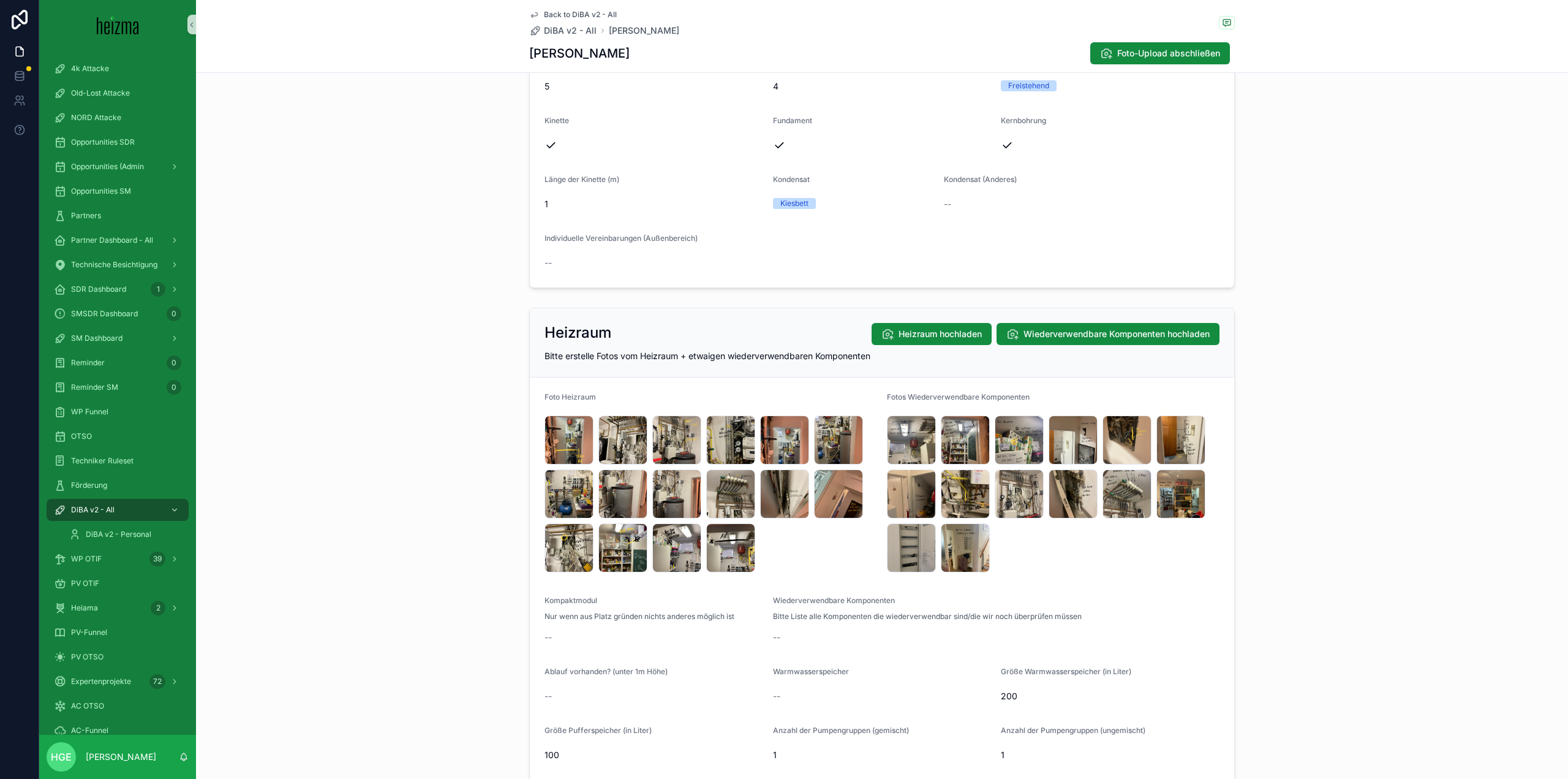
scroll to position [1655, 0]
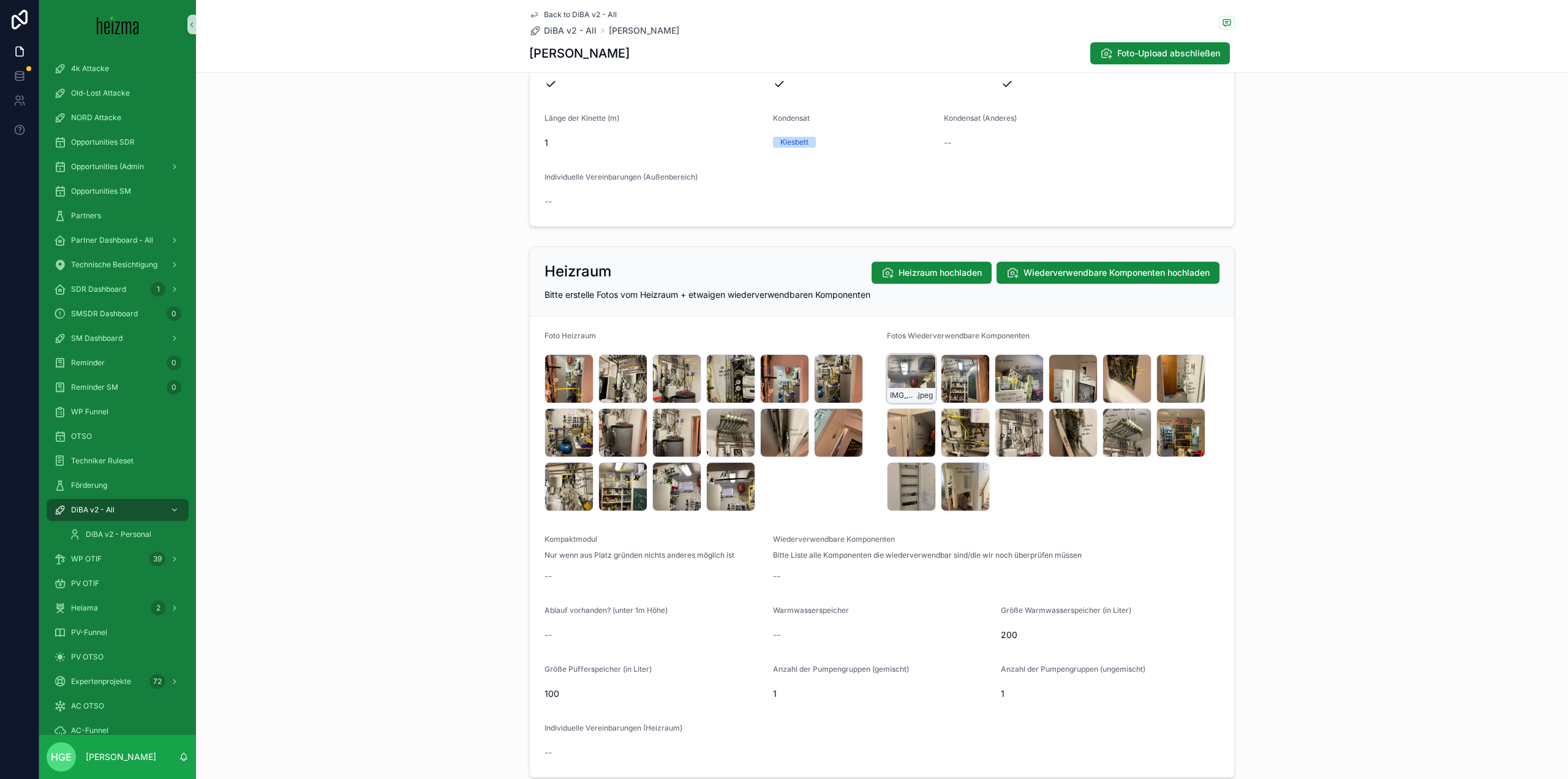
click at [888, 375] on div "IMG_5369 .jpeg" at bounding box center [911, 379] width 49 height 49
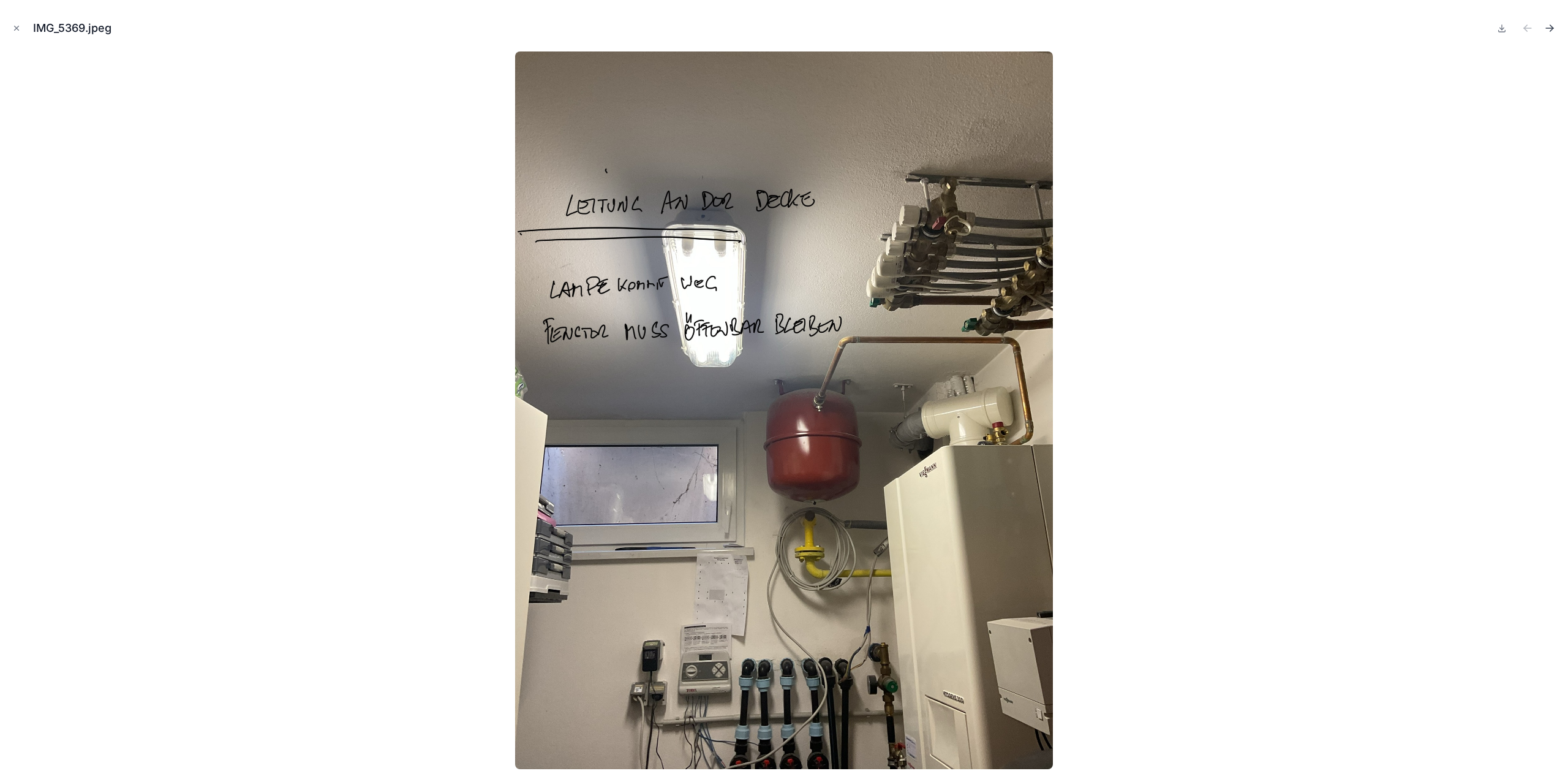
click at [1546, 31] on icon "Next file" at bounding box center [1550, 28] width 12 height 12
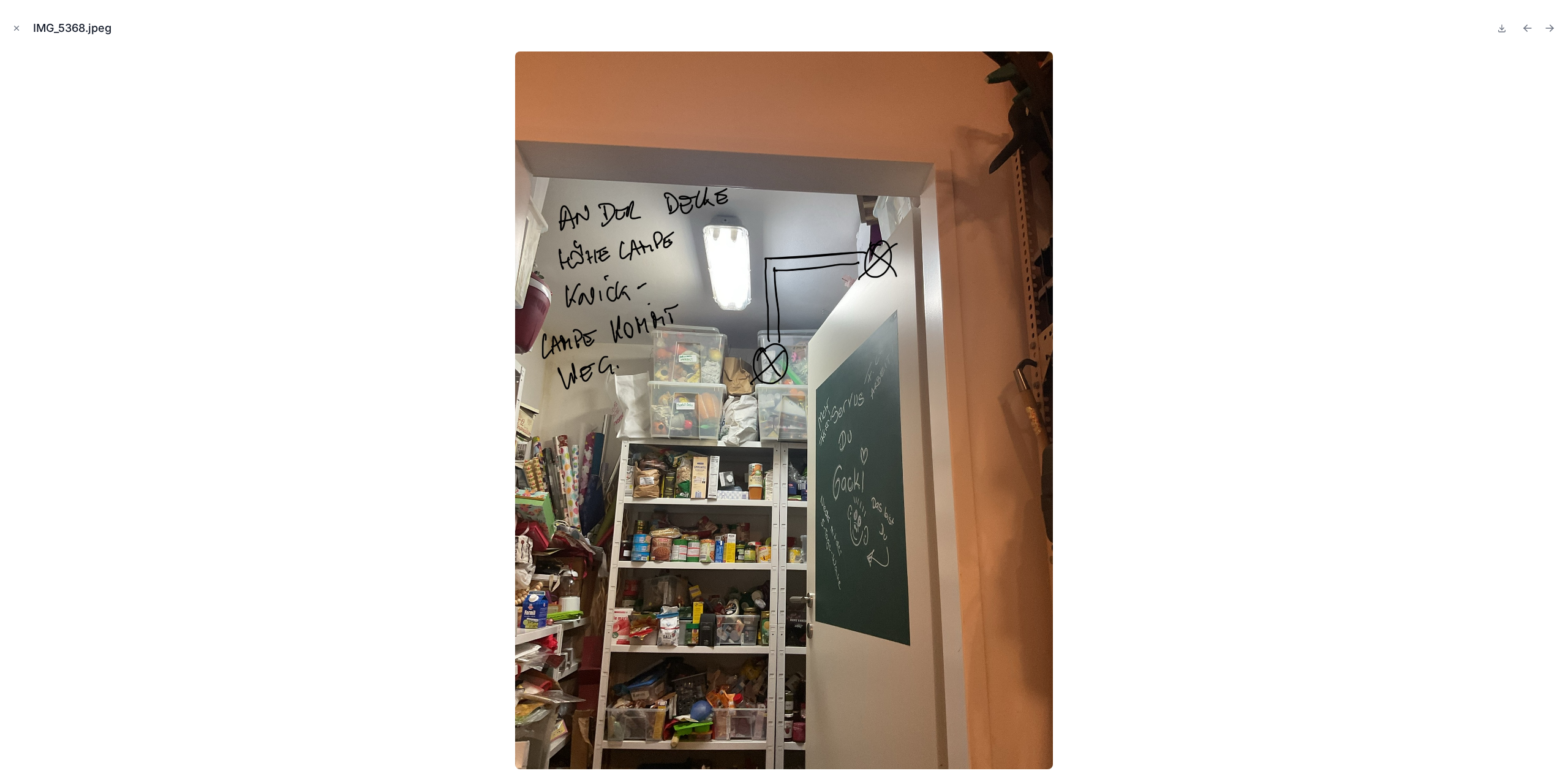
click at [1546, 31] on icon "Next file" at bounding box center [1550, 28] width 12 height 12
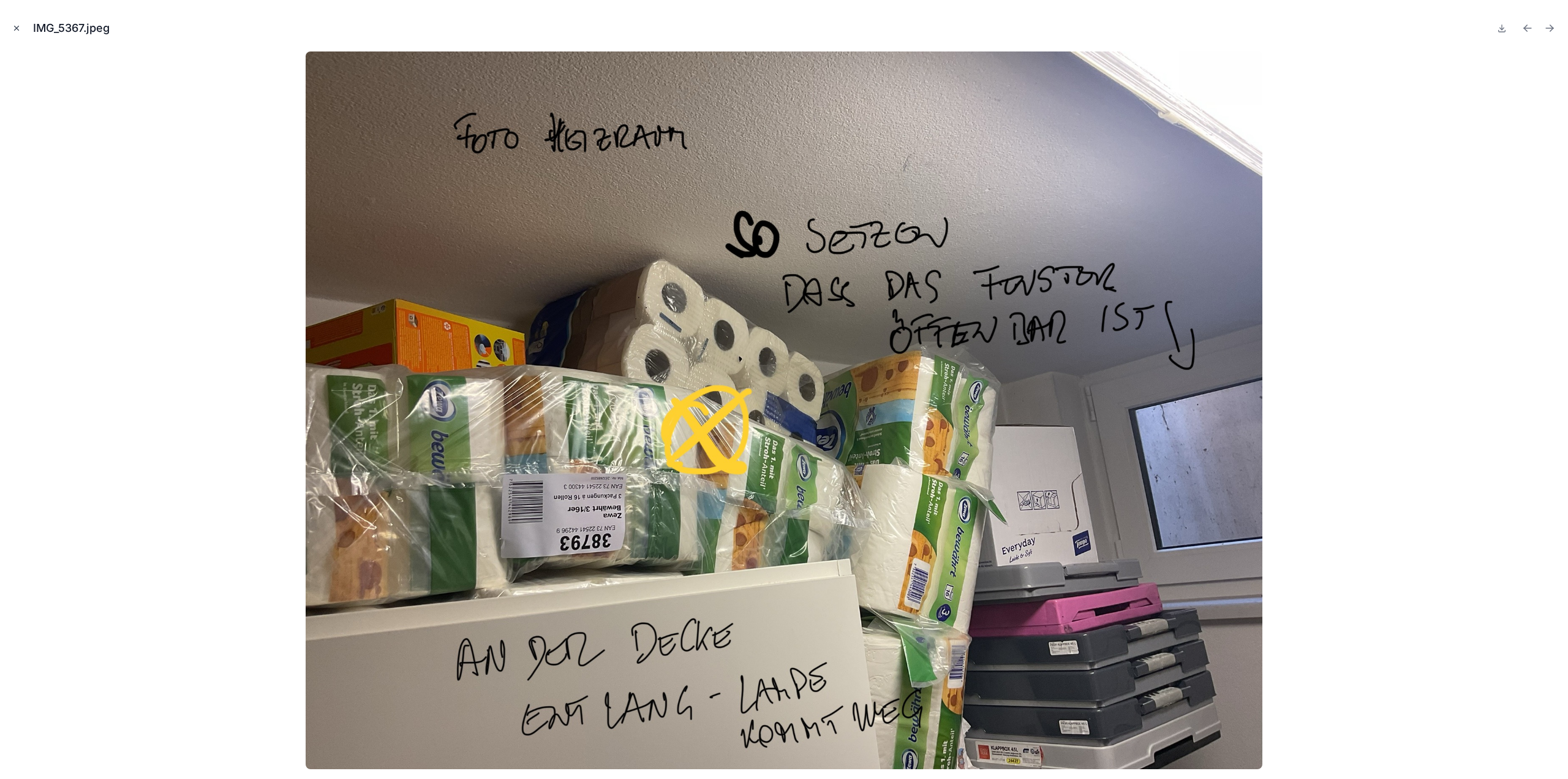
click at [18, 26] on icon "Close modal" at bounding box center [16, 28] width 4 height 4
